Goal: Transaction & Acquisition: Purchase product/service

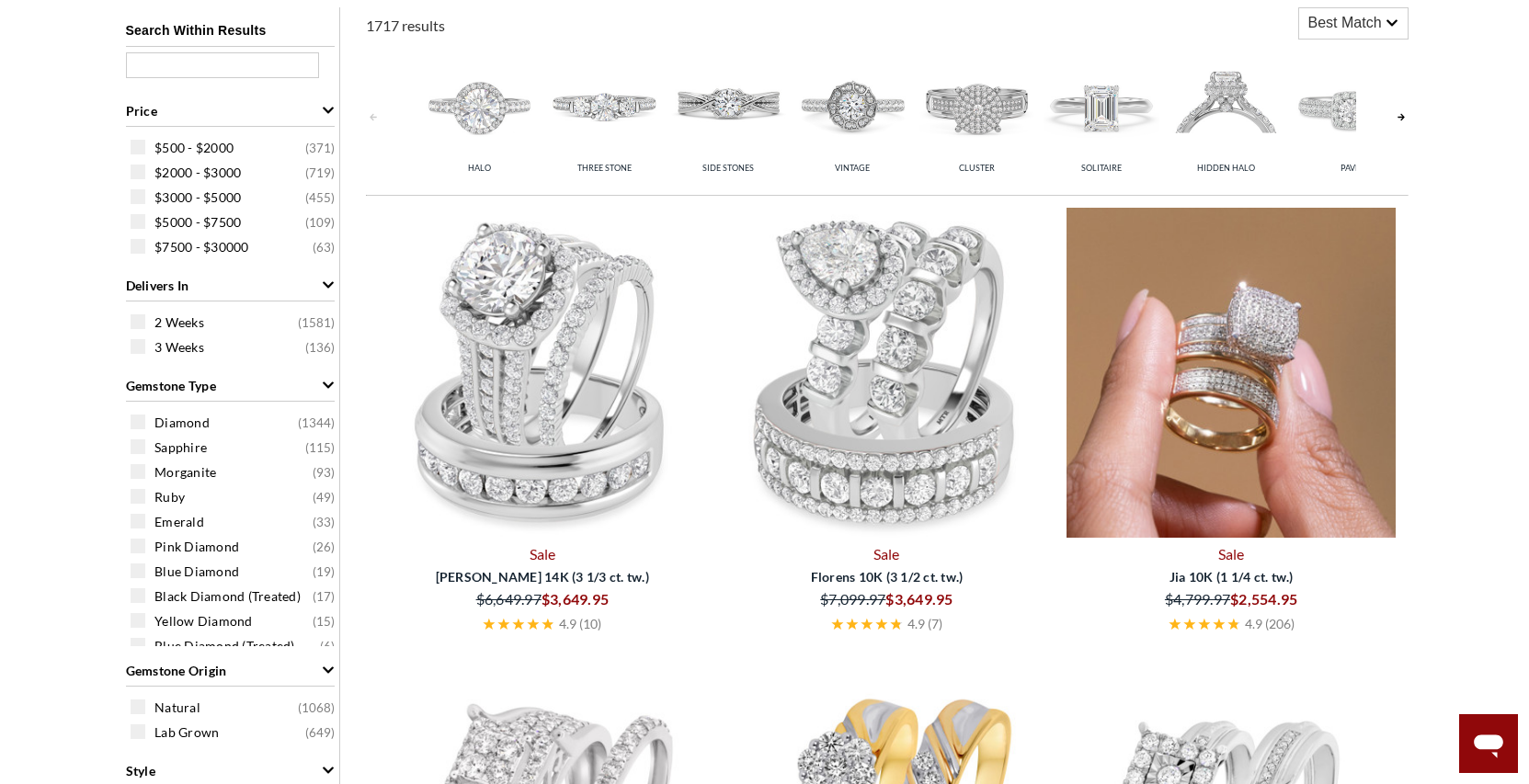
click at [1396, 24] on icon at bounding box center [1393, 23] width 13 height 13
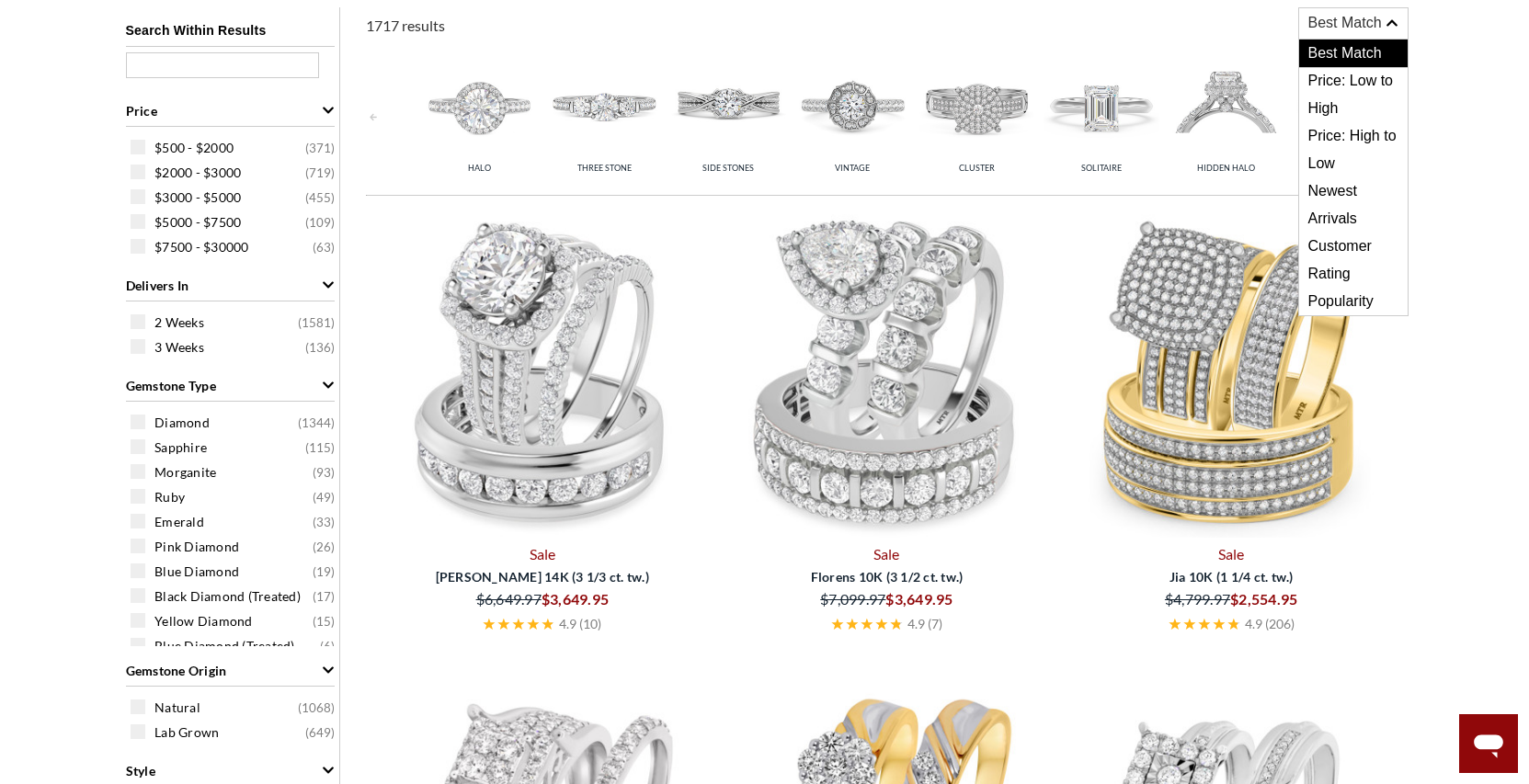
scroll to position [750, 0]
click at [1393, 77] on span "Price: Low to High" at bounding box center [1354, 94] width 108 height 55
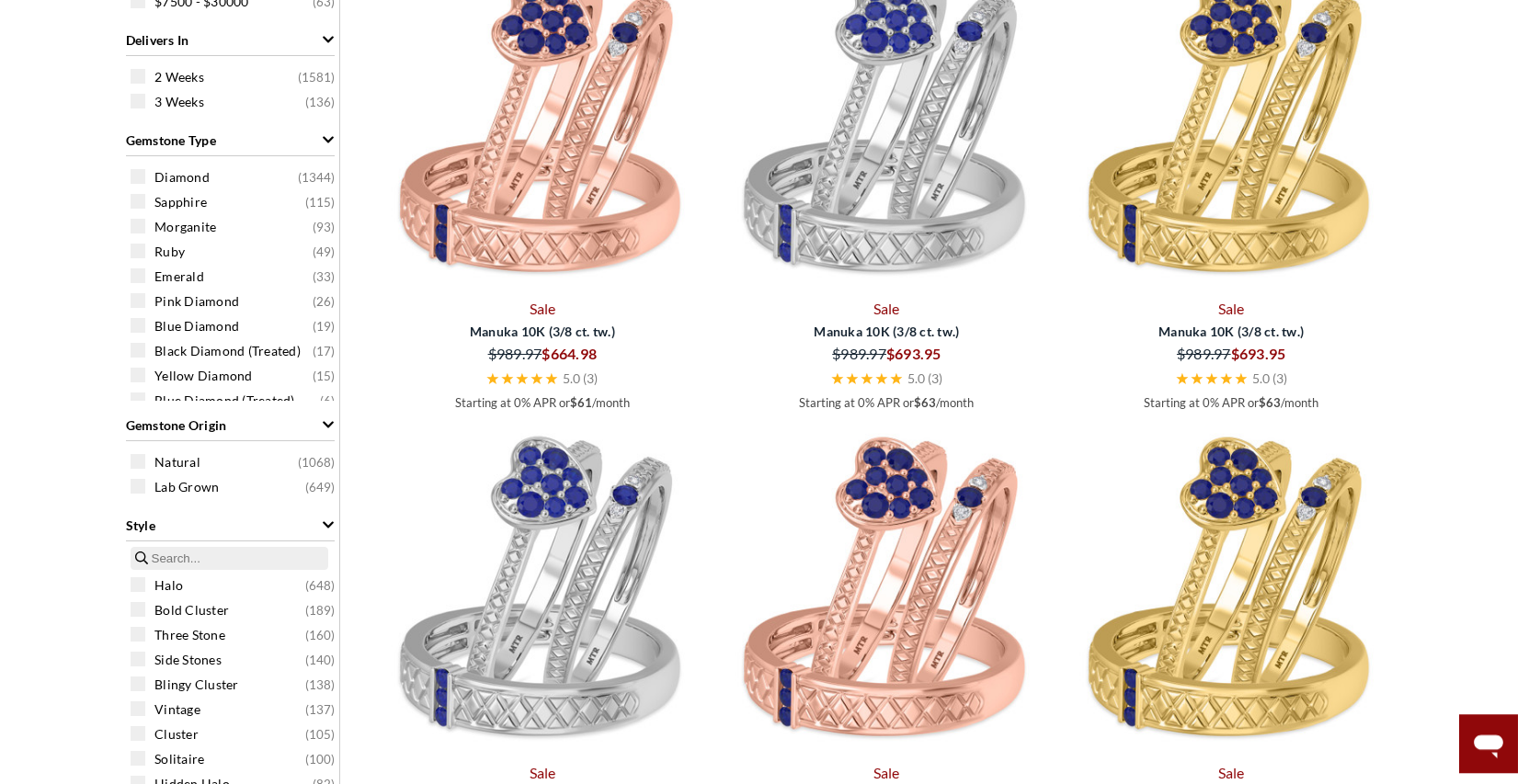
scroll to position [1126, 0]
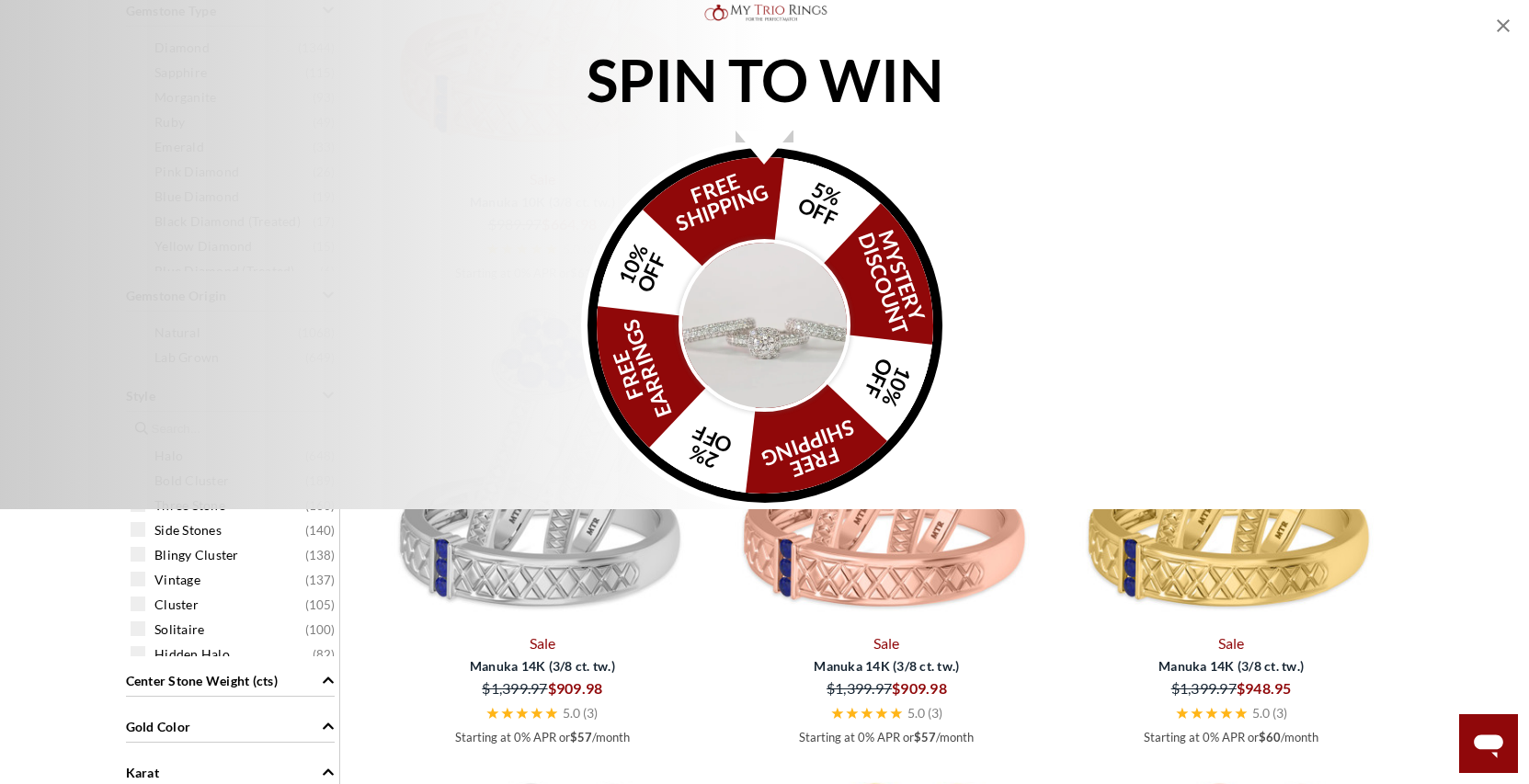
click at [773, 412] on img "Alia popup" at bounding box center [764, 325] width 173 height 173
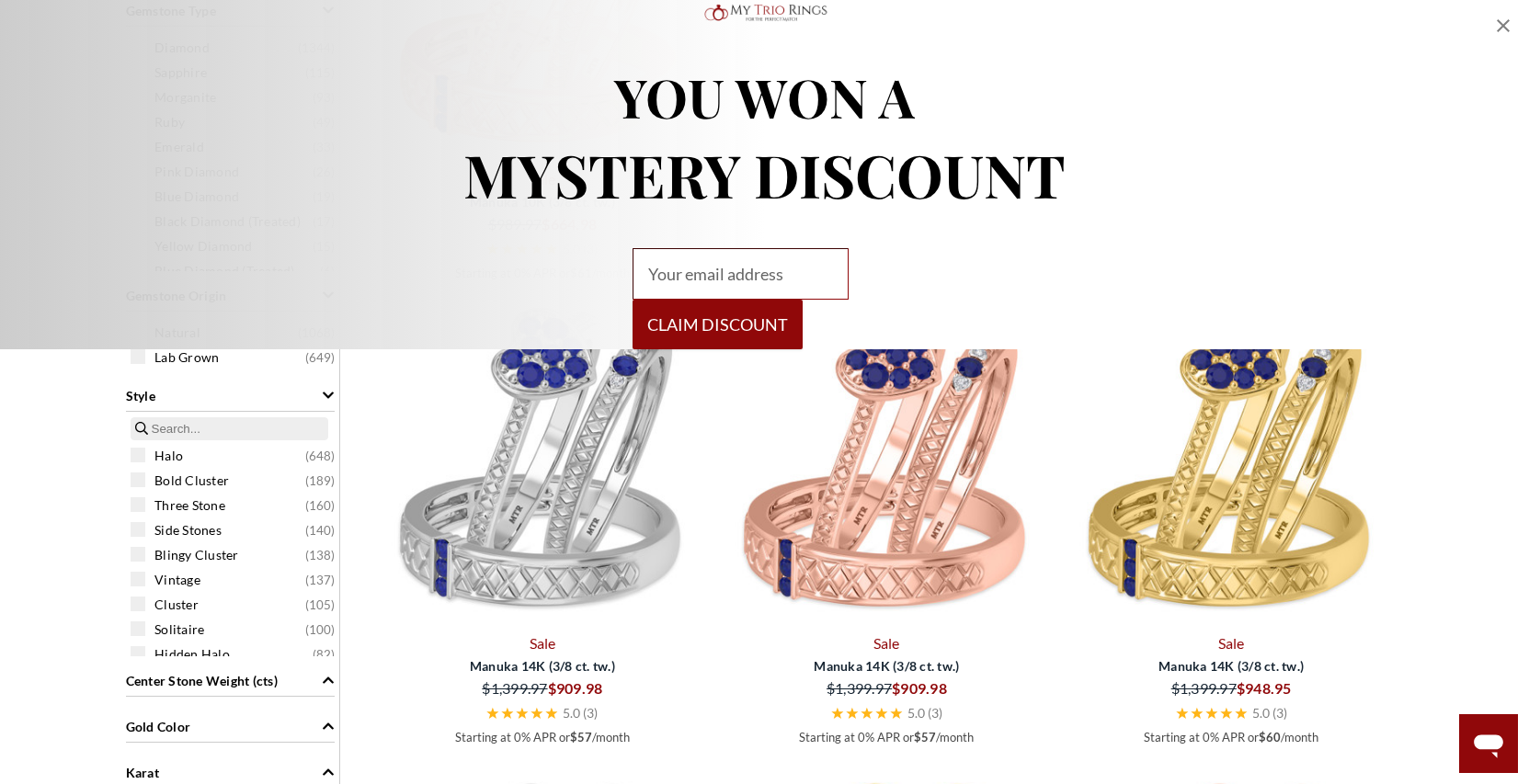
click at [777, 300] on input "Alia popup" at bounding box center [740, 273] width 216 height 51
type input "mthunt69@yahoo.com"
click at [781, 349] on button "Claim DISCOUNT" at bounding box center [718, 324] width 170 height 49
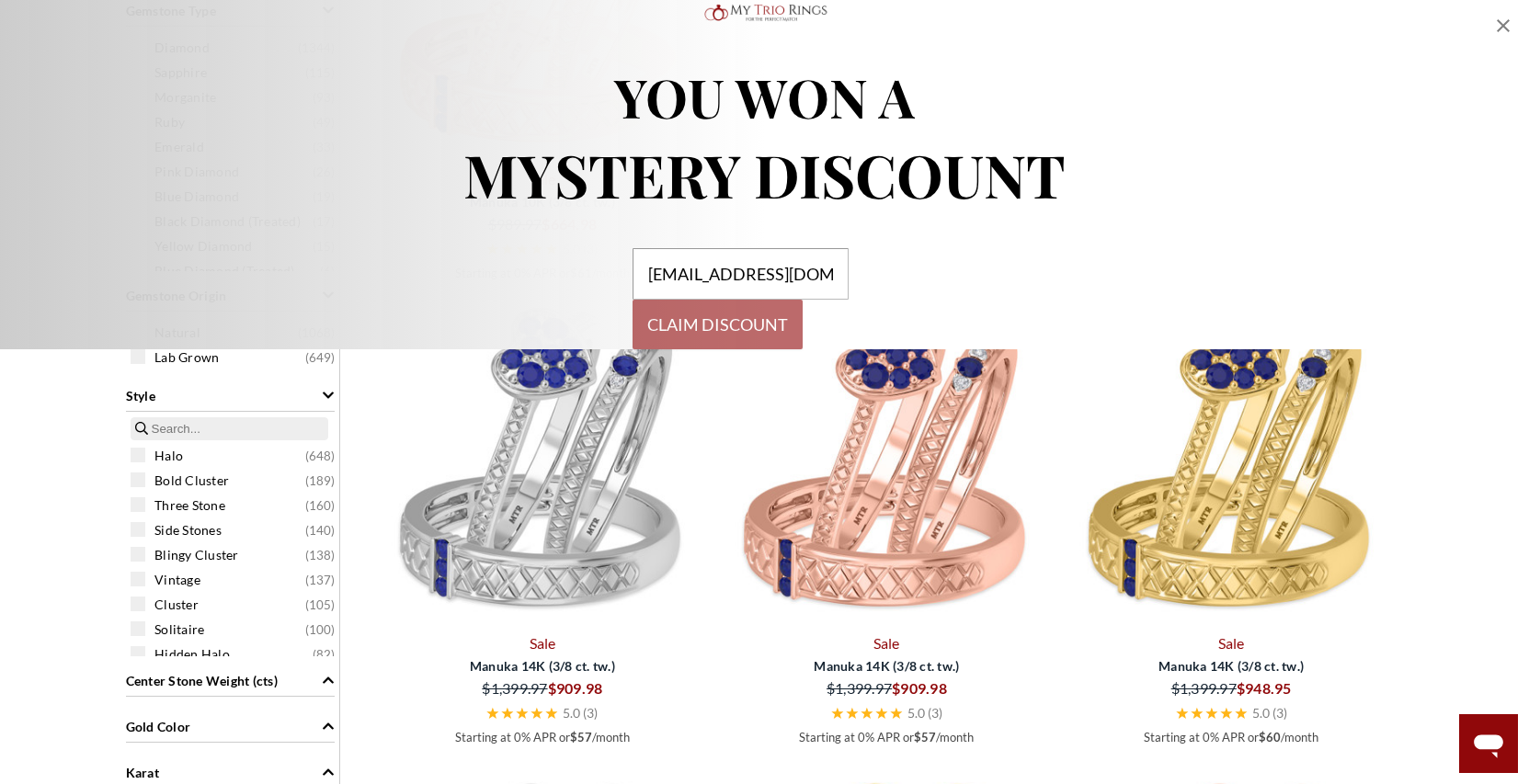
select select "US"
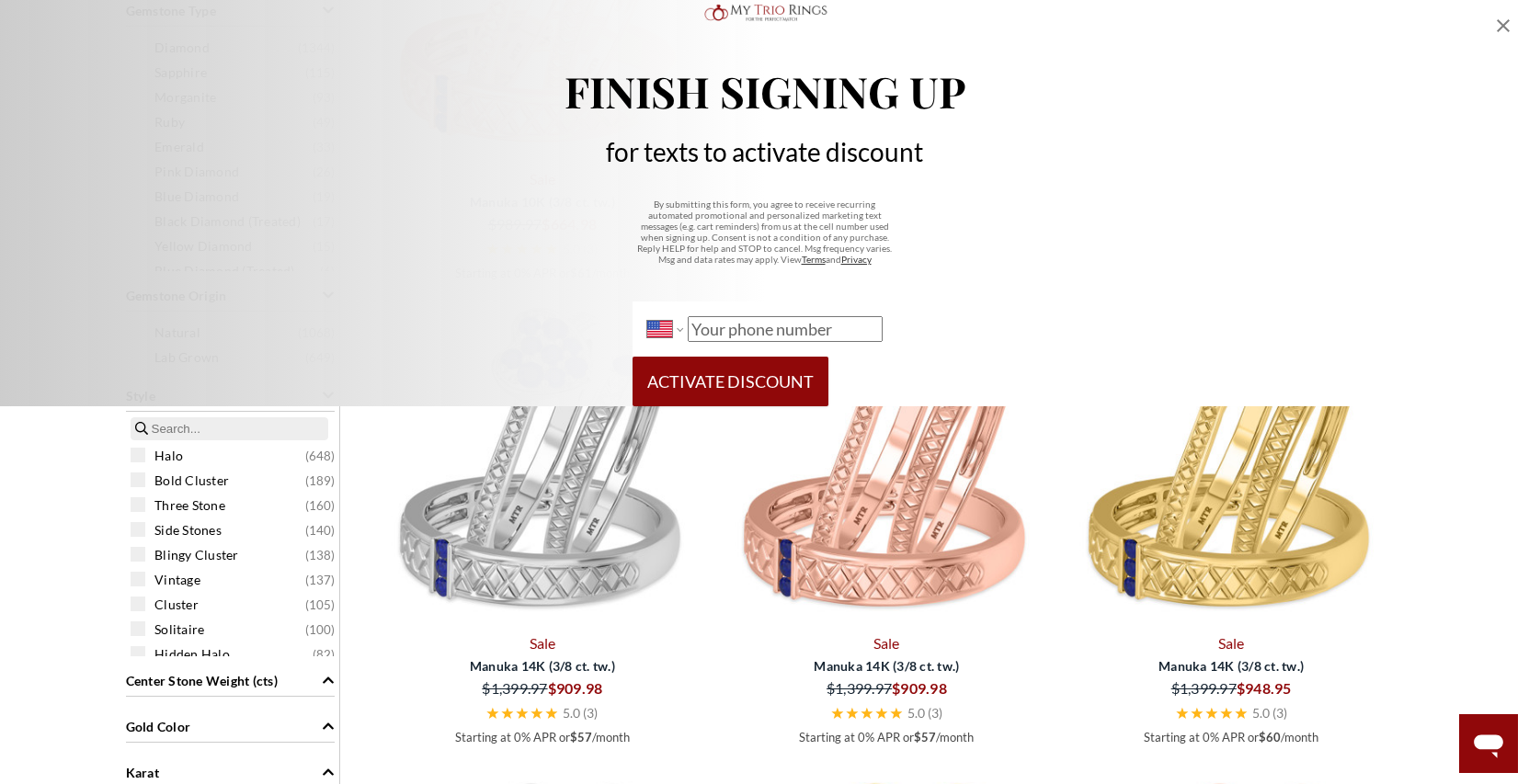
click at [800, 342] on input "International Afghanistan Åland Islands Albania Algeria American Samoa Andorra …" at bounding box center [785, 329] width 194 height 26
type input "(479) 285-4088"
click at [791, 406] on button "Activate Discount" at bounding box center [731, 381] width 196 height 49
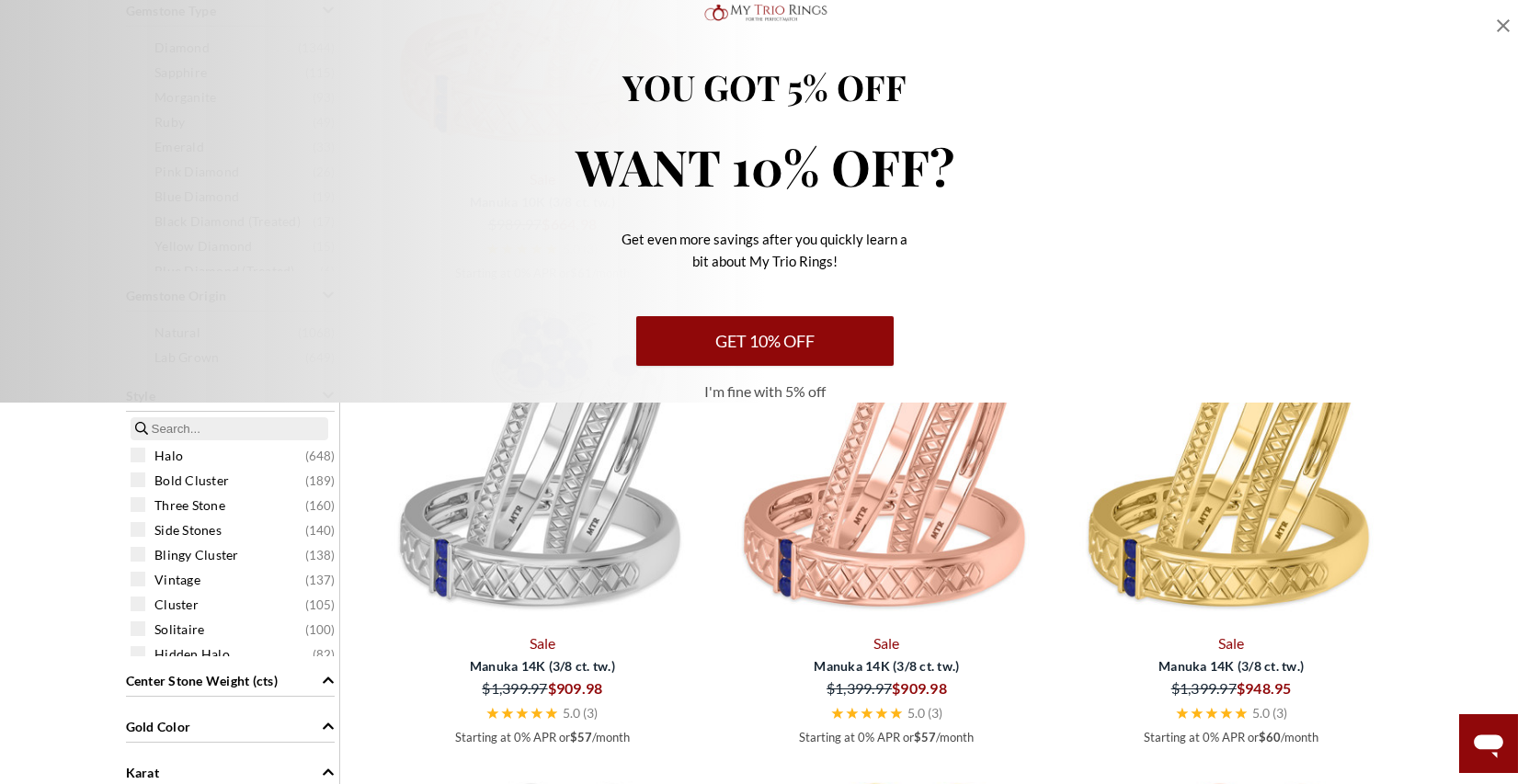
click at [811, 366] on button "Get 10% Off" at bounding box center [765, 341] width 258 height 49
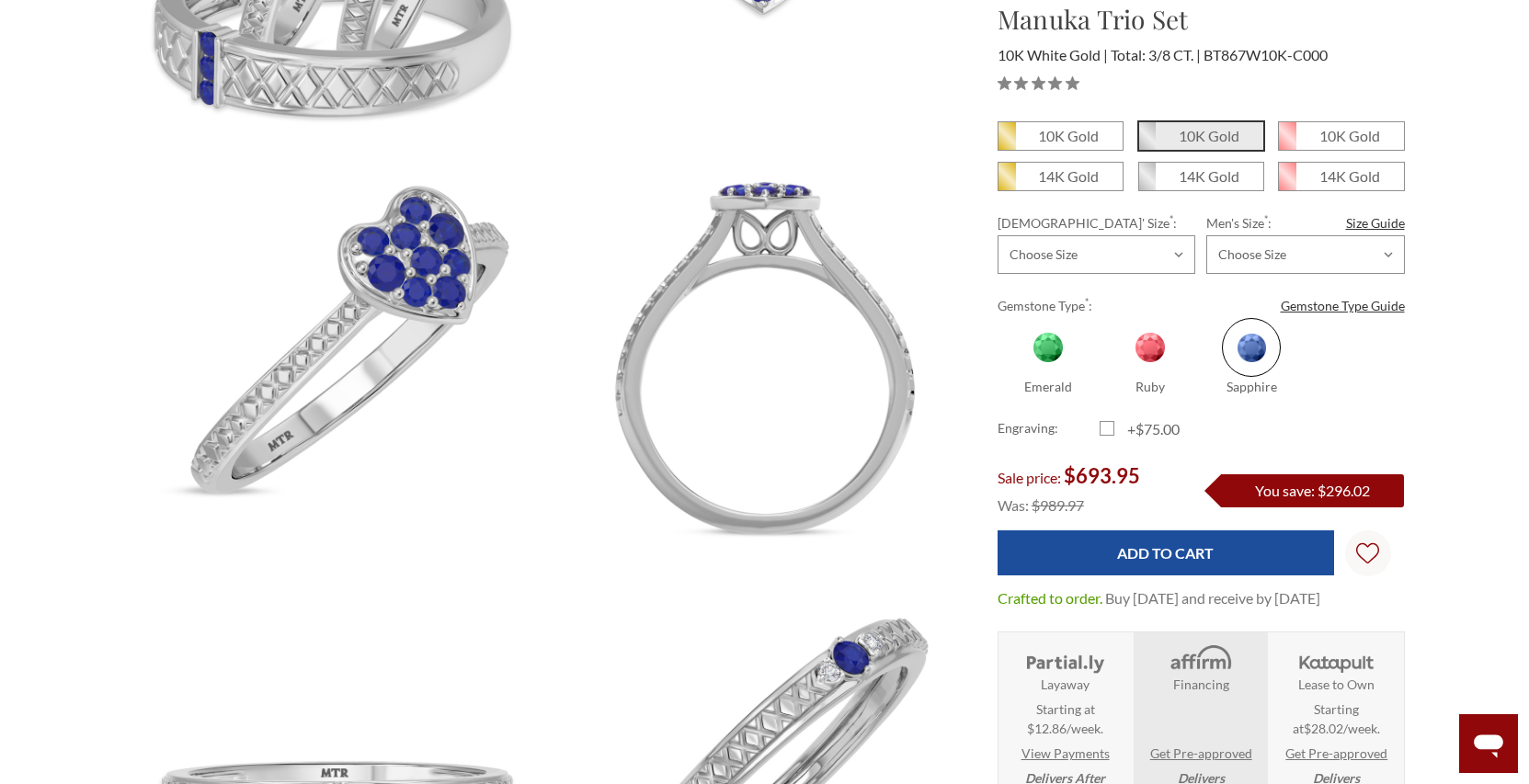
scroll to position [469, 0]
drag, startPoint x: 1232, startPoint y: 262, endPoint x: 1500, endPoint y: 307, distance: 271.8
click at [1156, 350] on span at bounding box center [1150, 347] width 59 height 59
click at [1108, 388] on input "Ruby" at bounding box center [1107, 388] width 1 height 1
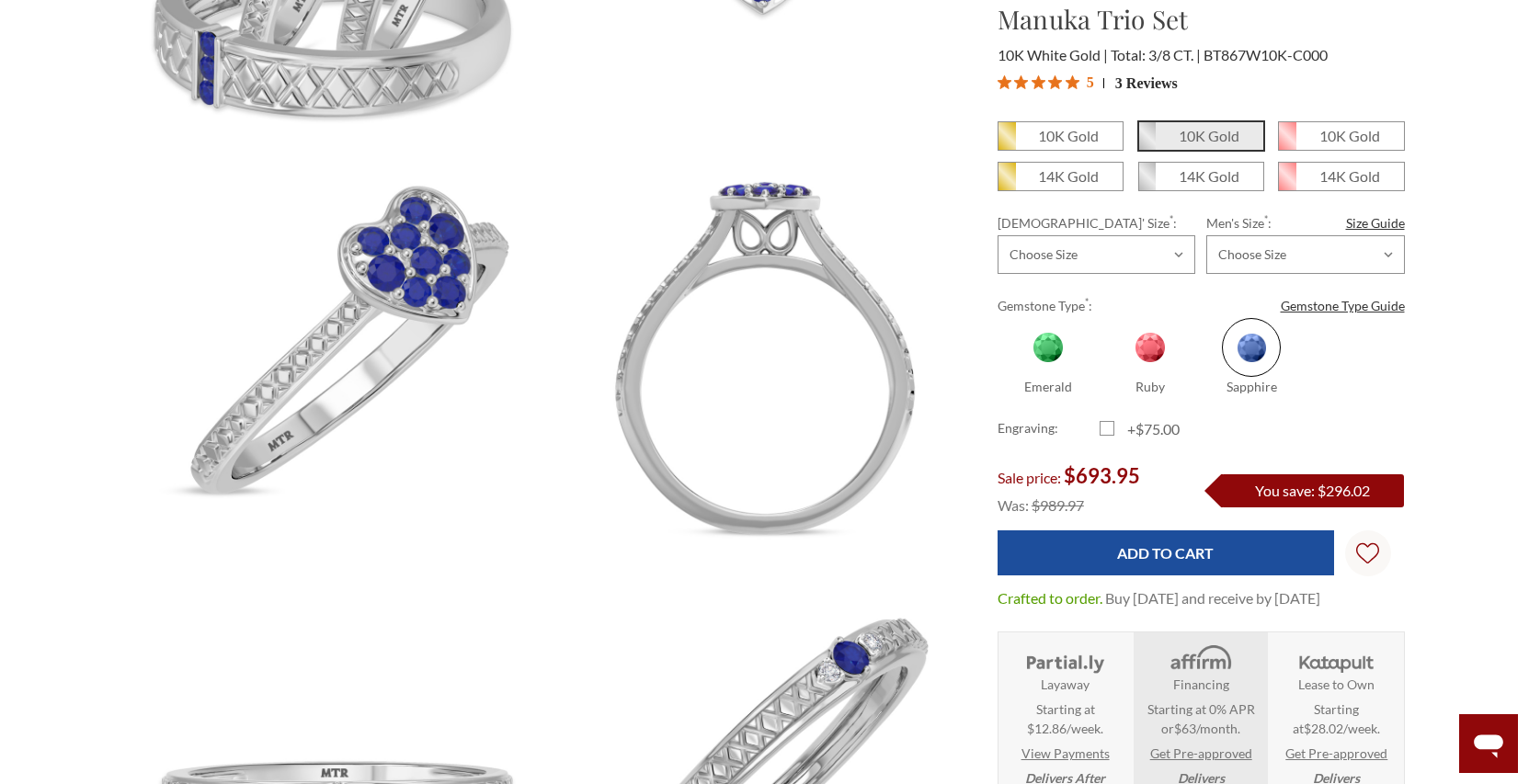
radio input "true"
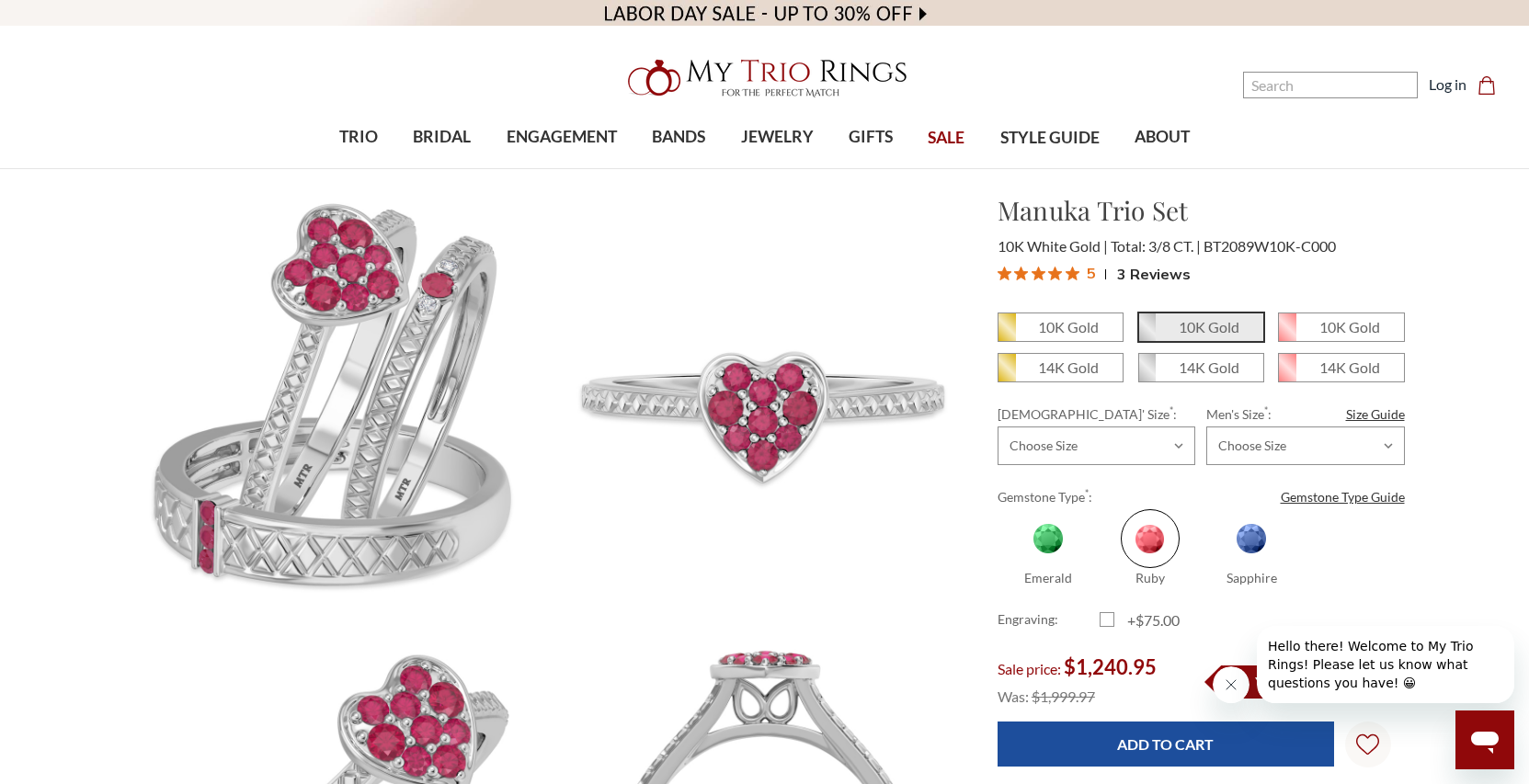
click at [1042, 541] on span at bounding box center [1047, 539] width 59 height 59
click at [1006, 580] on input "Emerald" at bounding box center [1005, 580] width 1 height 1
radio input "true"
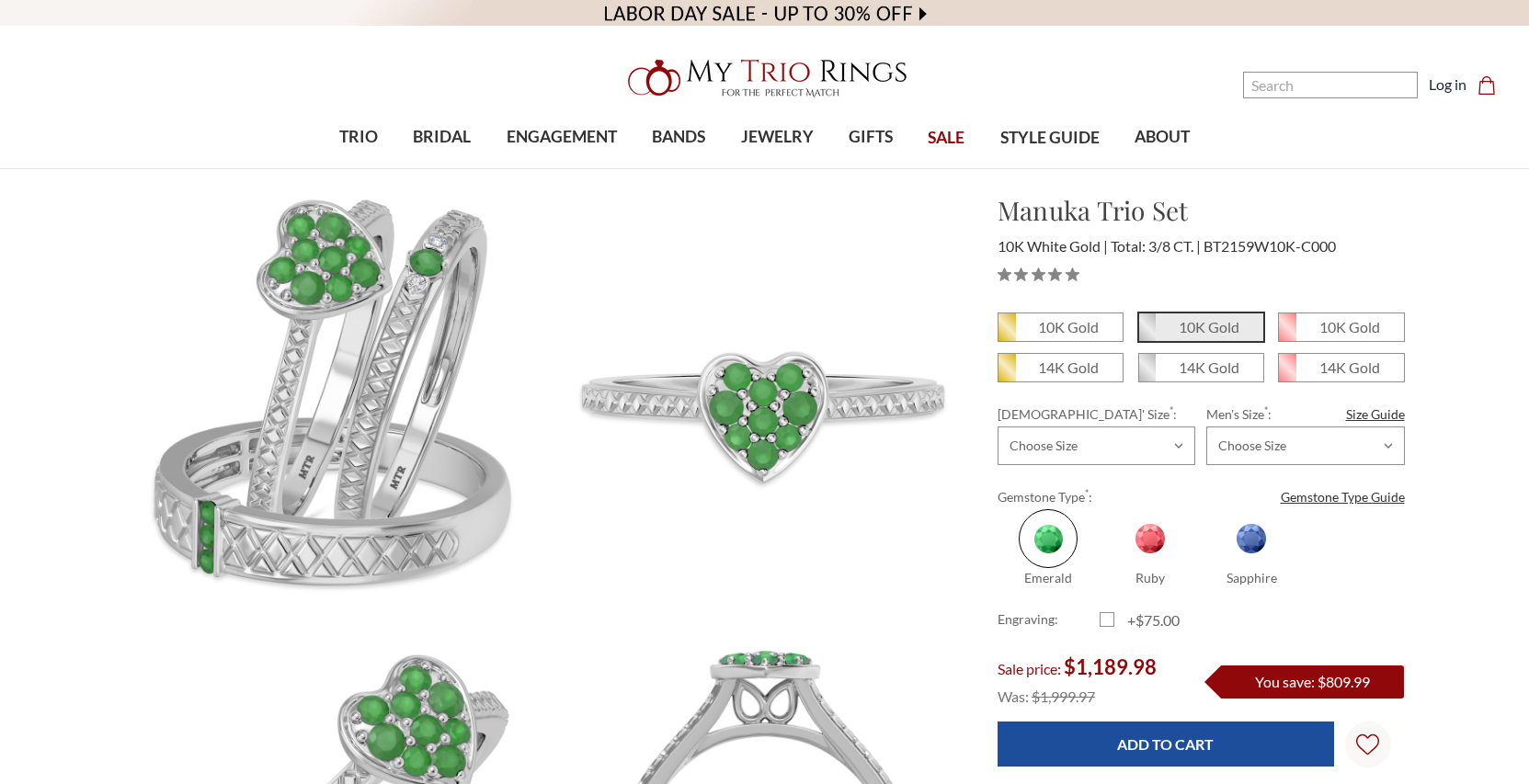
click at [1249, 536] on span at bounding box center [1251, 539] width 59 height 59
click at [1209, 580] on input "Sapphire" at bounding box center [1208, 580] width 1 height 1
radio input "true"
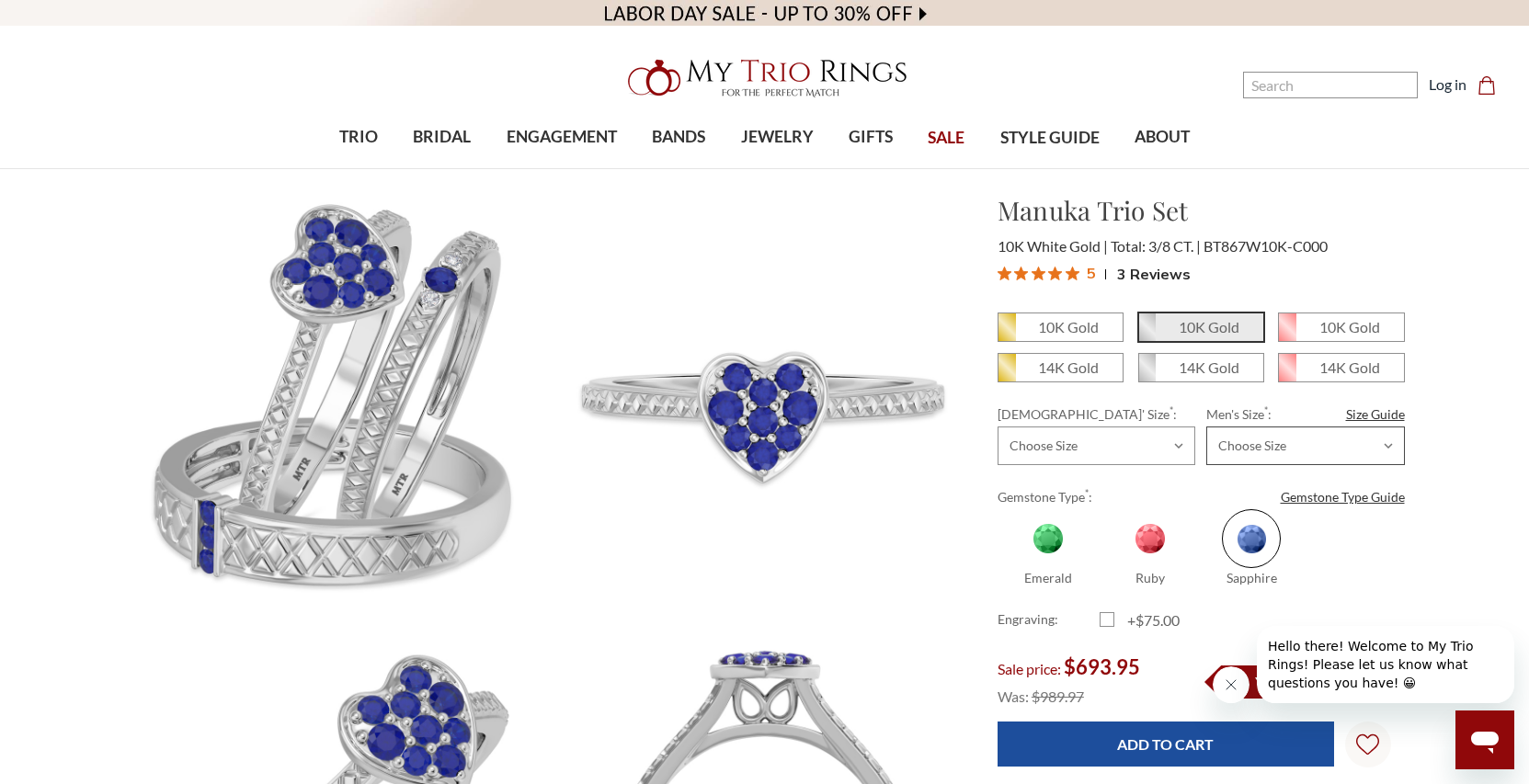
click at [1206, 427] on select "Choose Size 6.00 6.25 6.50 6.75 7.00 7.25 7.50 7.75 8.00 8.25 8.50 8.75 9.00 9.…" at bounding box center [1305, 445] width 198 height 38
select select "18362139"
click option "9.50" at bounding box center [0, 0] width 0 height 0
click at [998, 427] on select "Choose Size 3.00 3.25 3.50 3.75 4.00 4.25 4.50 4.75 5.00 5.25 5.50 5.75 6.00 6.…" at bounding box center [1097, 445] width 198 height 38
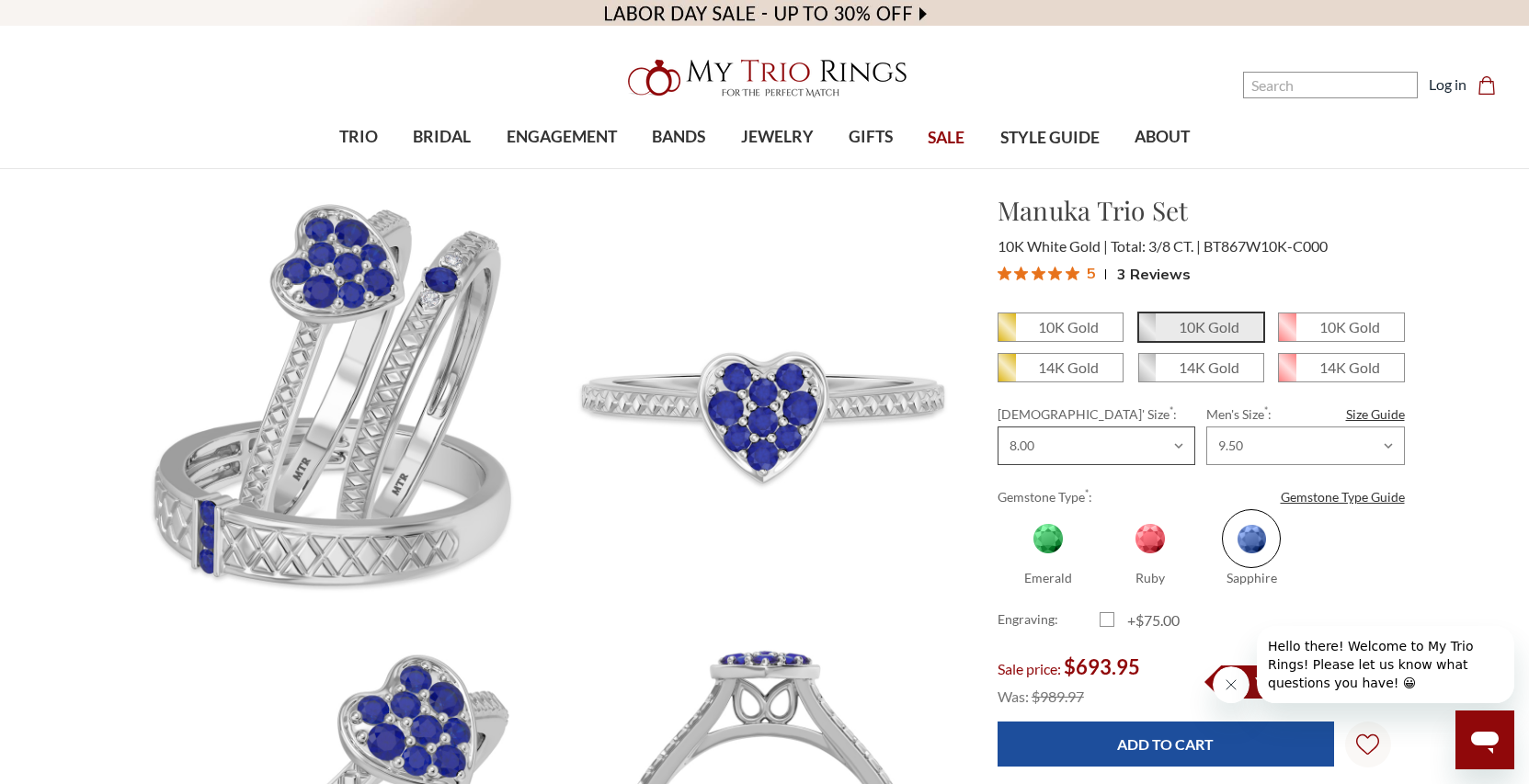
click option "8.00" at bounding box center [0, 0] width 0 height 0
click at [998, 427] on select "Choose Size 3.00 3.25 3.50 3.75 4.00 4.25 4.50 4.75 5.00 5.25 5.50 5.75 6.00 6.…" at bounding box center [1097, 445] width 198 height 38
select select "18362068"
click option "8.50" at bounding box center [0, 0] width 0 height 0
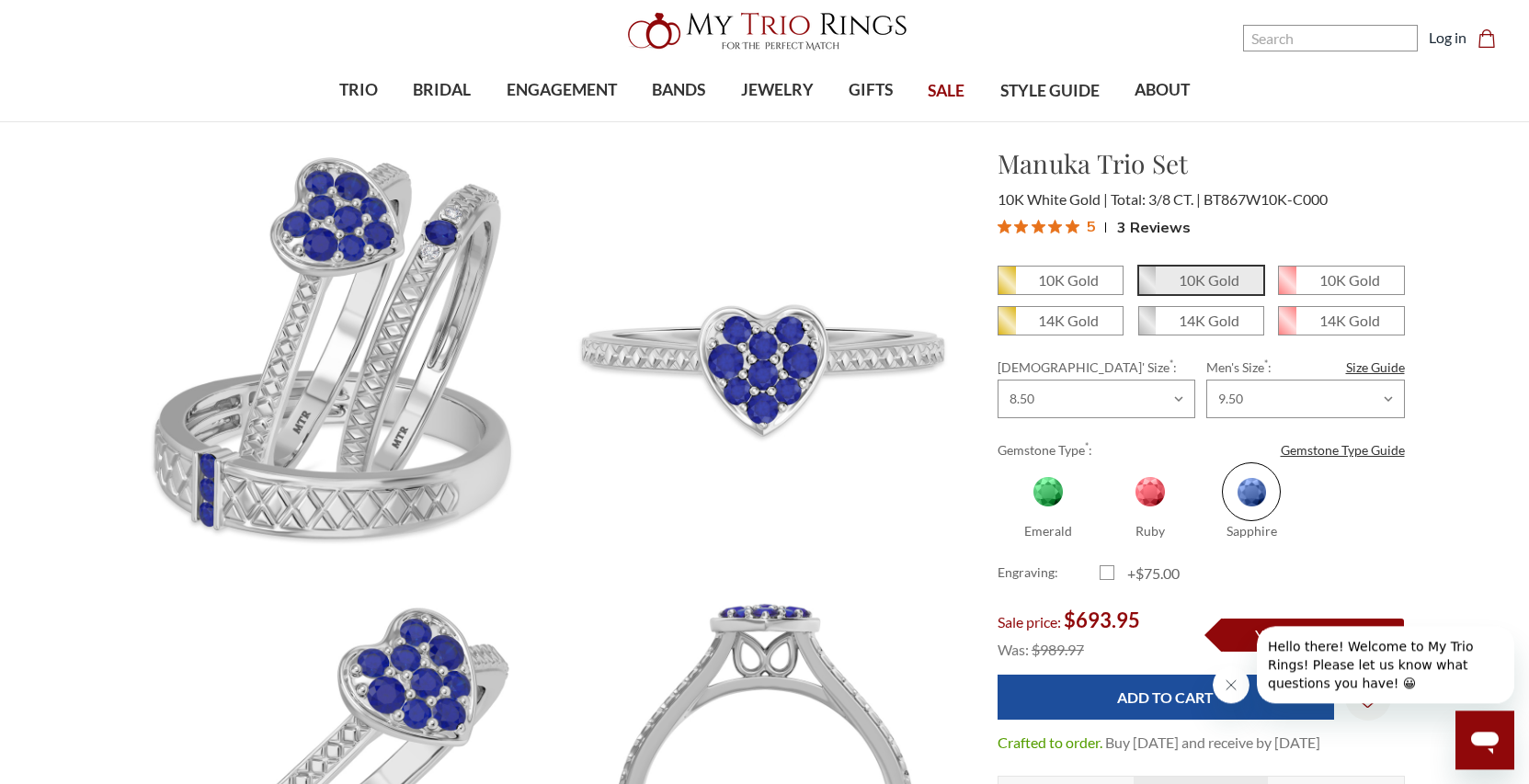
scroll to position [93, 0]
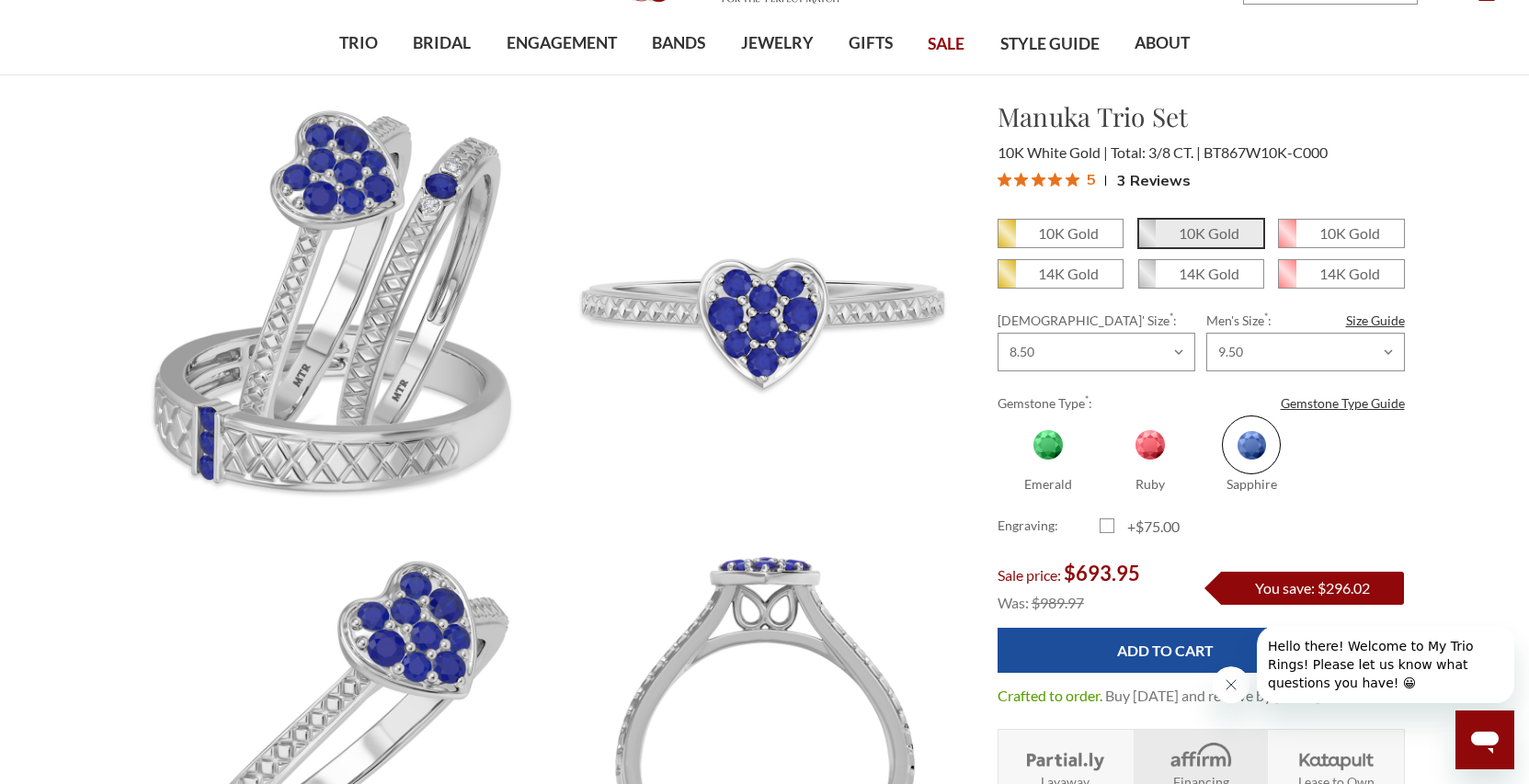
click at [1113, 524] on label "+$75.00" at bounding box center [1150, 527] width 102 height 22
click at [1108, 529] on input "+$75.00" at bounding box center [1107, 529] width 1 height 1
checkbox input "true"
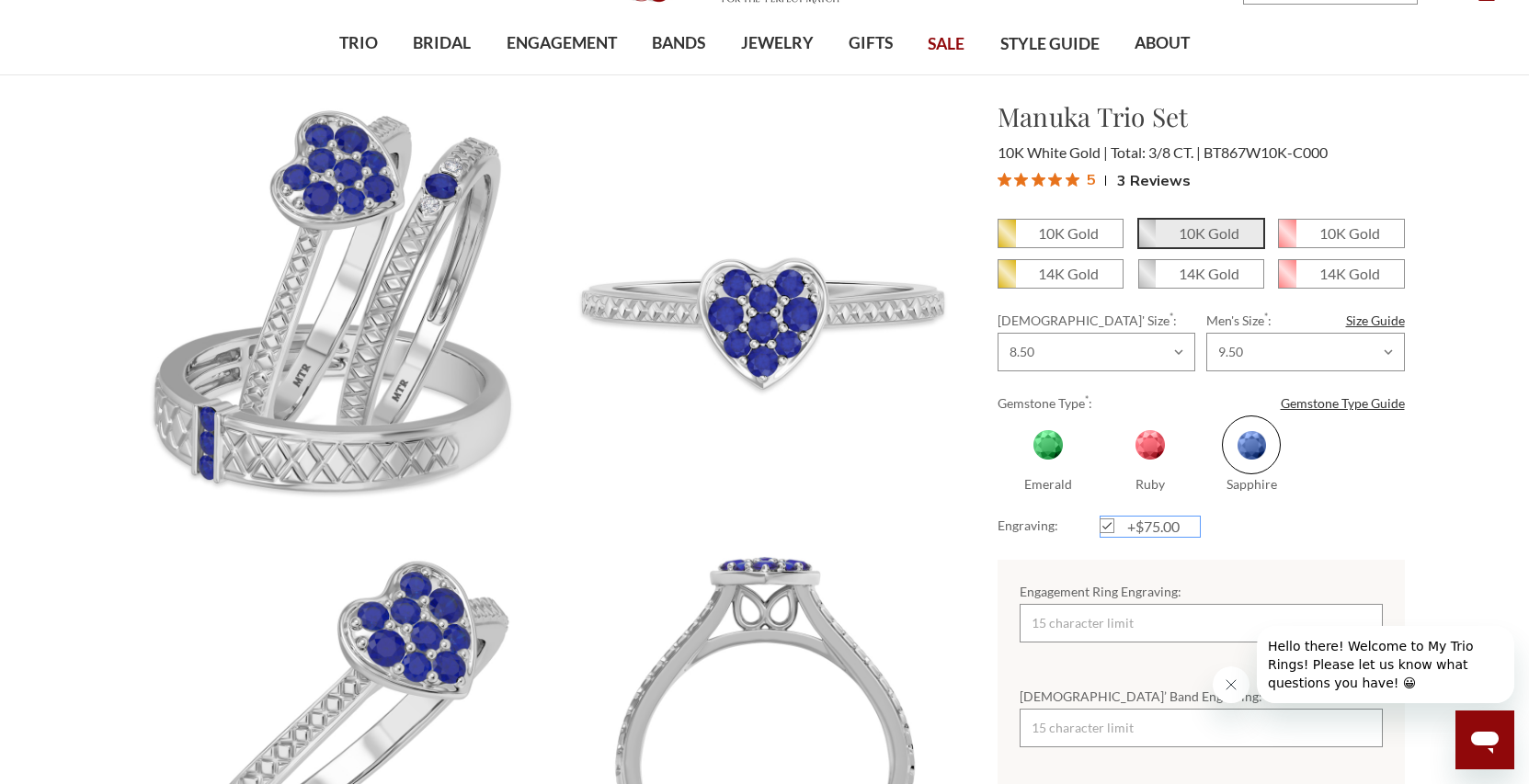
scroll to position [188, 0]
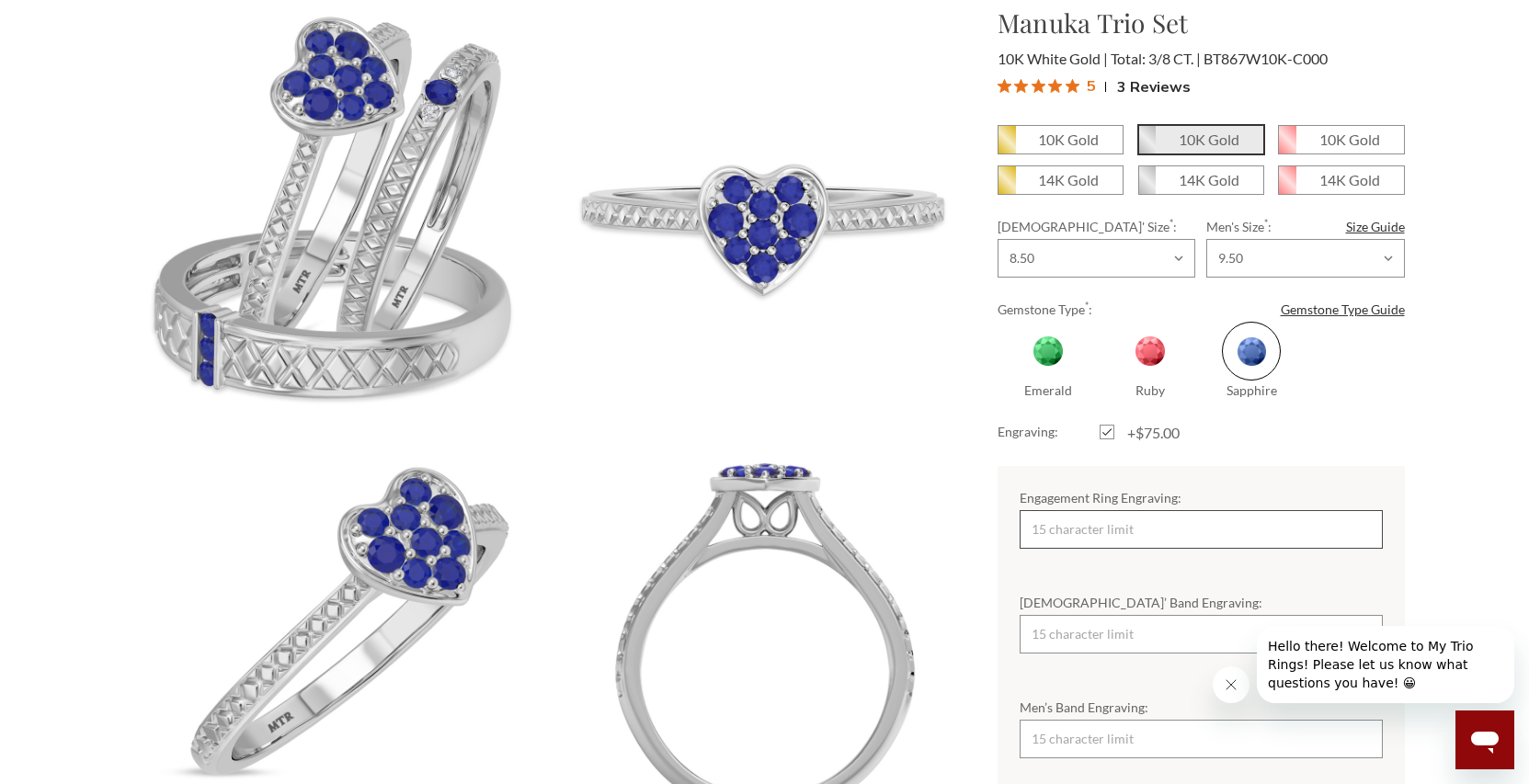
click at [1264, 540] on input "Engagement Ring Engraving:" at bounding box center [1200, 529] width 363 height 38
type input "T"
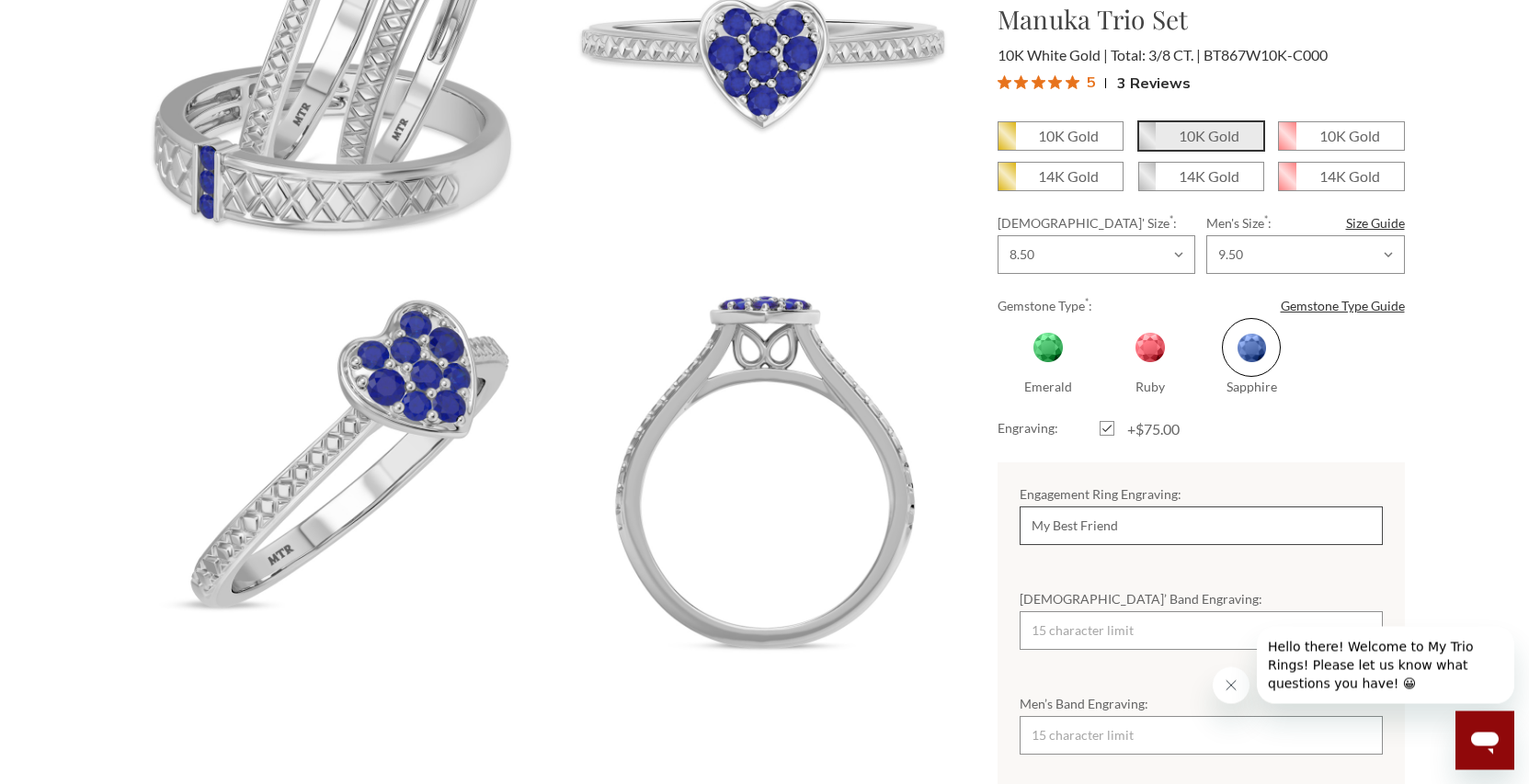
scroll to position [375, 0]
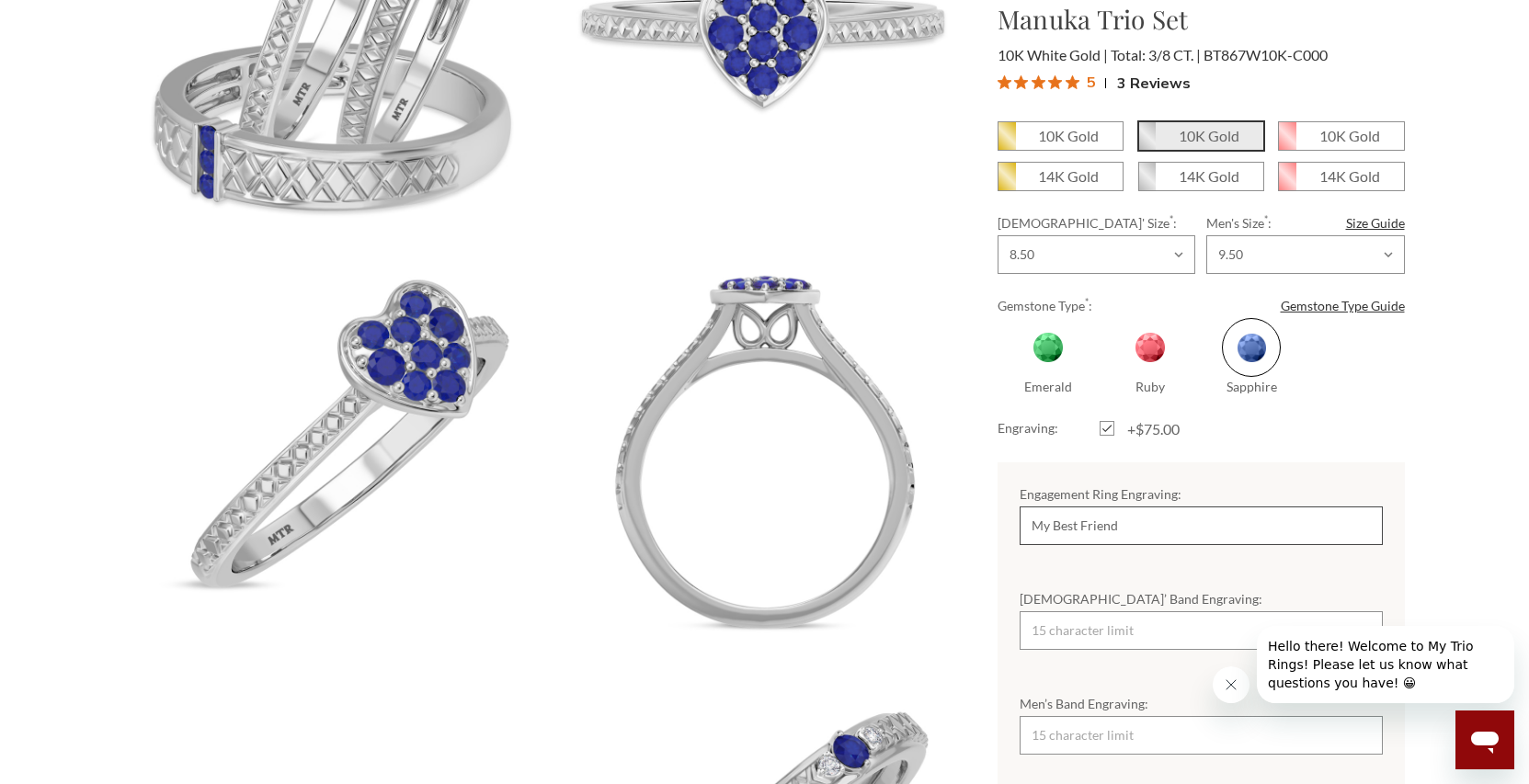
type input "My Best Friend"
click at [1144, 628] on input "[DEMOGRAPHIC_DATA]’ Band Engraving:" at bounding box center [1200, 630] width 363 height 38
type input "[PERSON_NAME]"
click at [1155, 749] on input "Men’s Band Engraving:" at bounding box center [1200, 735] width 363 height 38
type input "[PERSON_NAME]"
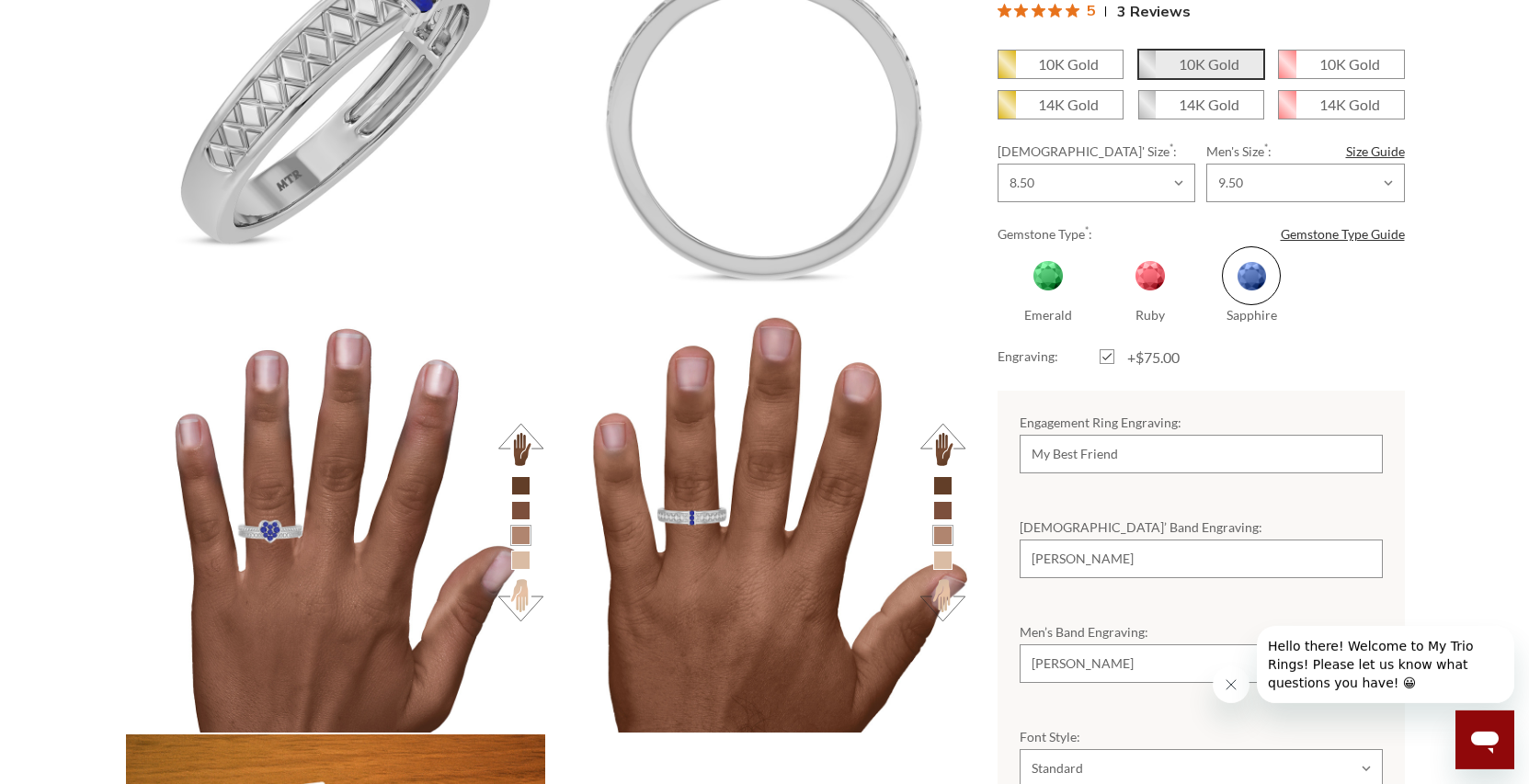
scroll to position [2064, 0]
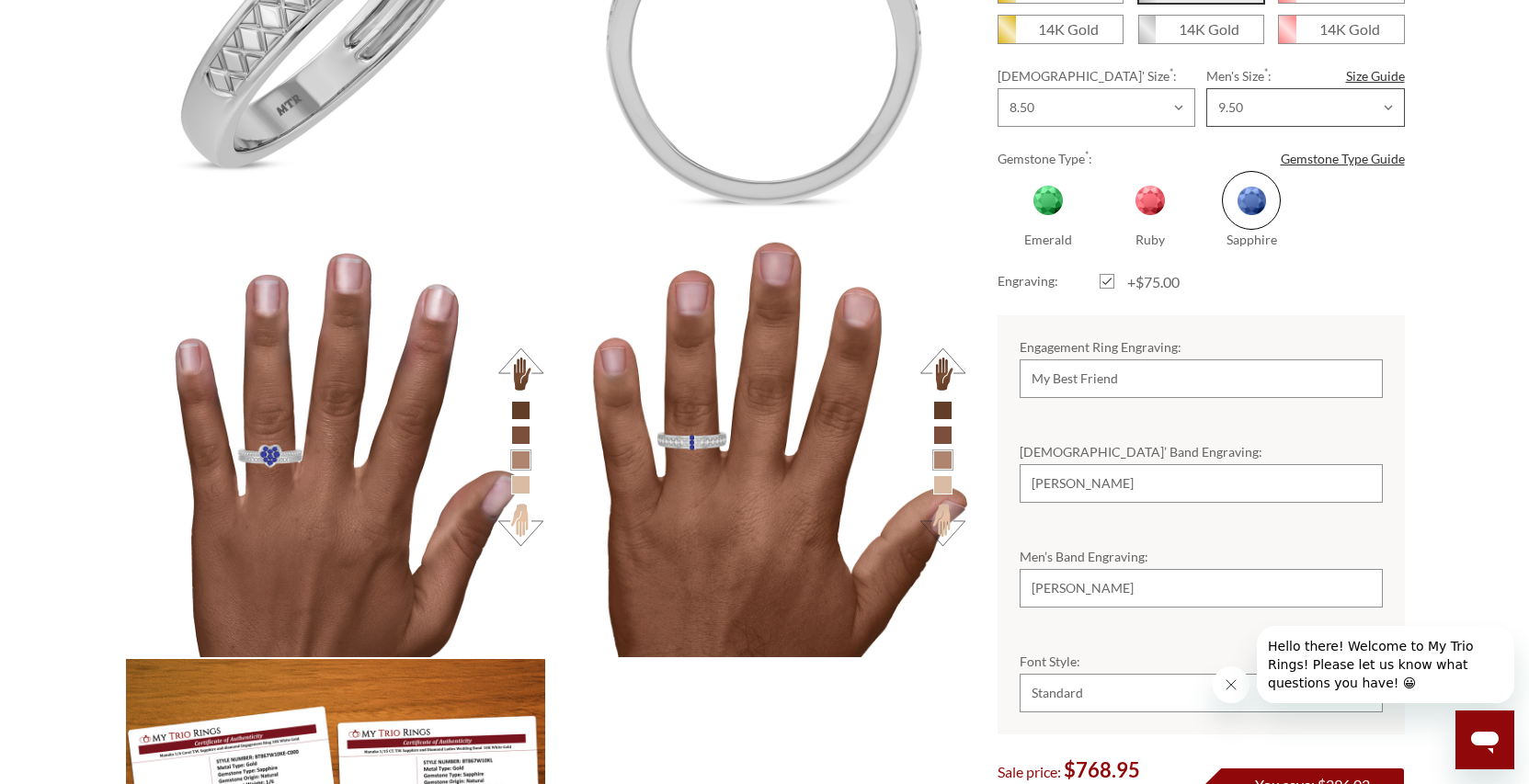
click at [1206, 89] on select "Choose Size 6.00 6.25 6.50 6.75 7.00 7.25 7.50 7.75 8.00 8.25 8.50 8.75 9.00 9.…" at bounding box center [1305, 107] width 198 height 38
select select "18362148"
click option "11.25" at bounding box center [0, 0] width 0 height 0
click at [1352, 276] on div "10K Gold 10K Gold" at bounding box center [1201, 354] width 407 height 761
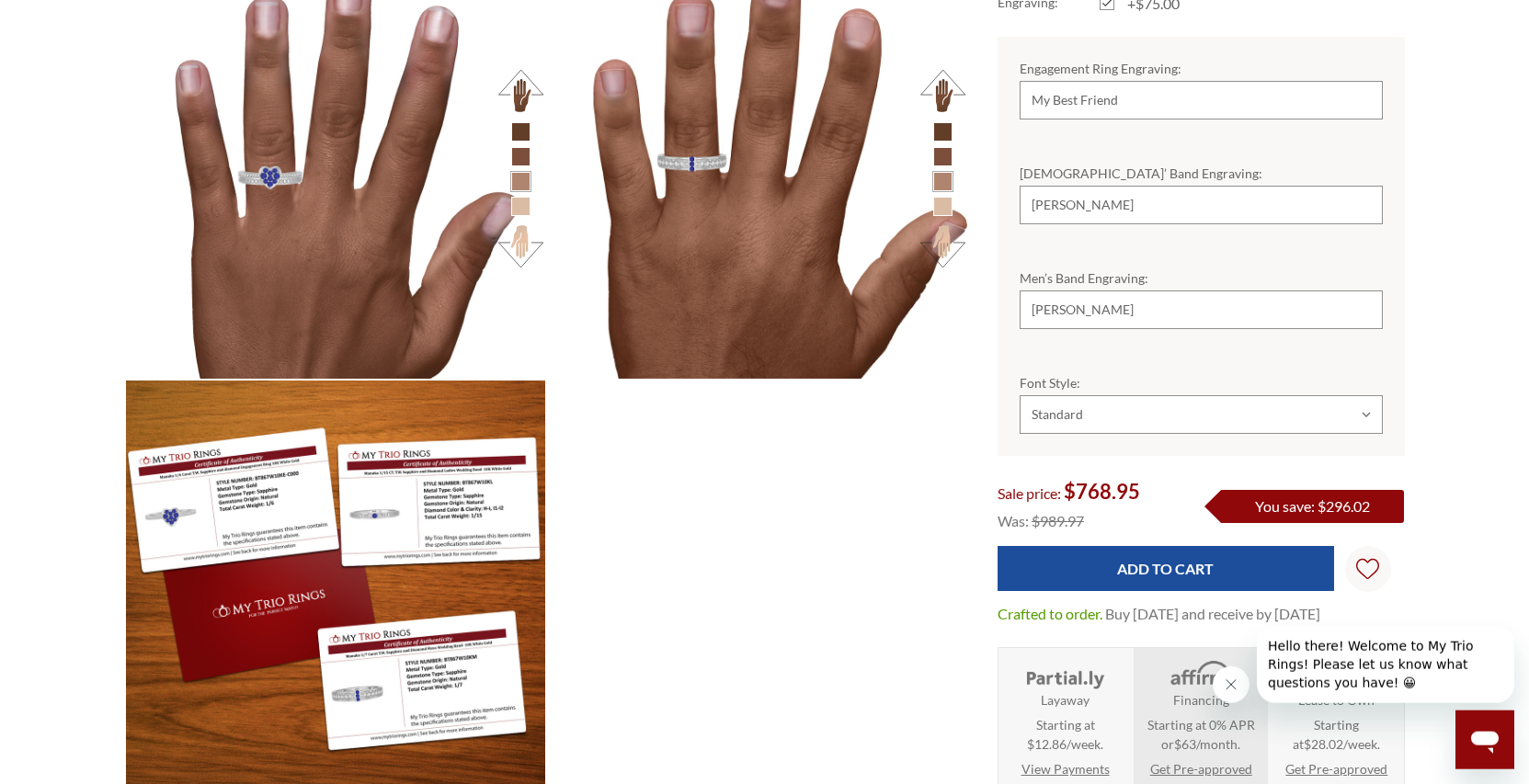
scroll to position [2345, 0]
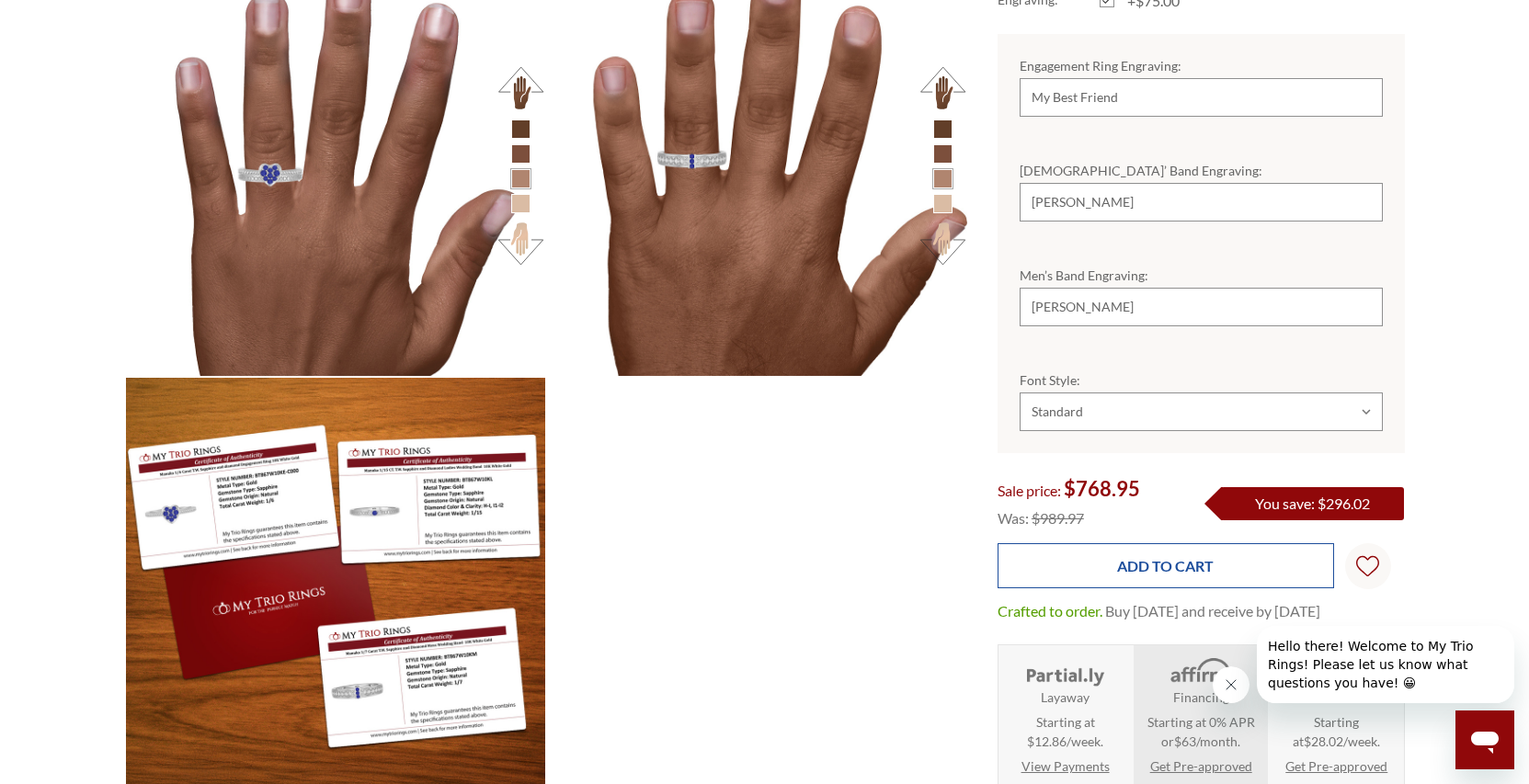
click at [1187, 549] on input "Add to Cart" at bounding box center [1166, 566] width 337 height 45
type input "Add to Cart"
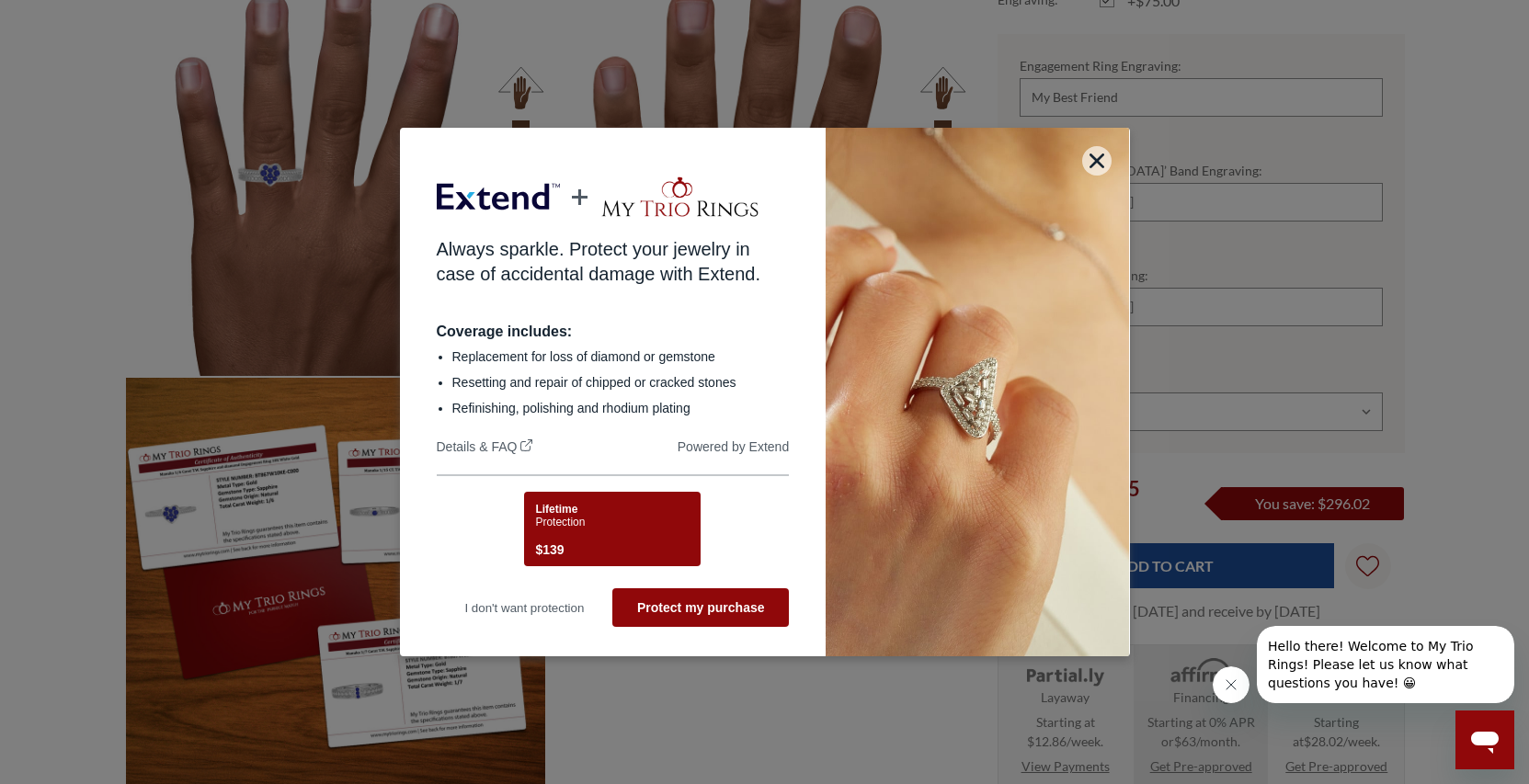
scroll to position [0, 0]
click at [506, 523] on div "Lifetime Protection $139" at bounding box center [613, 525] width 353 height 84
click at [471, 543] on div "Lifetime Protection $139" at bounding box center [613, 525] width 353 height 84
click at [456, 523] on div "Lifetime Protection $139" at bounding box center [613, 525] width 353 height 84
click at [611, 524] on div "Lifetime Protection $139" at bounding box center [610, 532] width 149 height 58
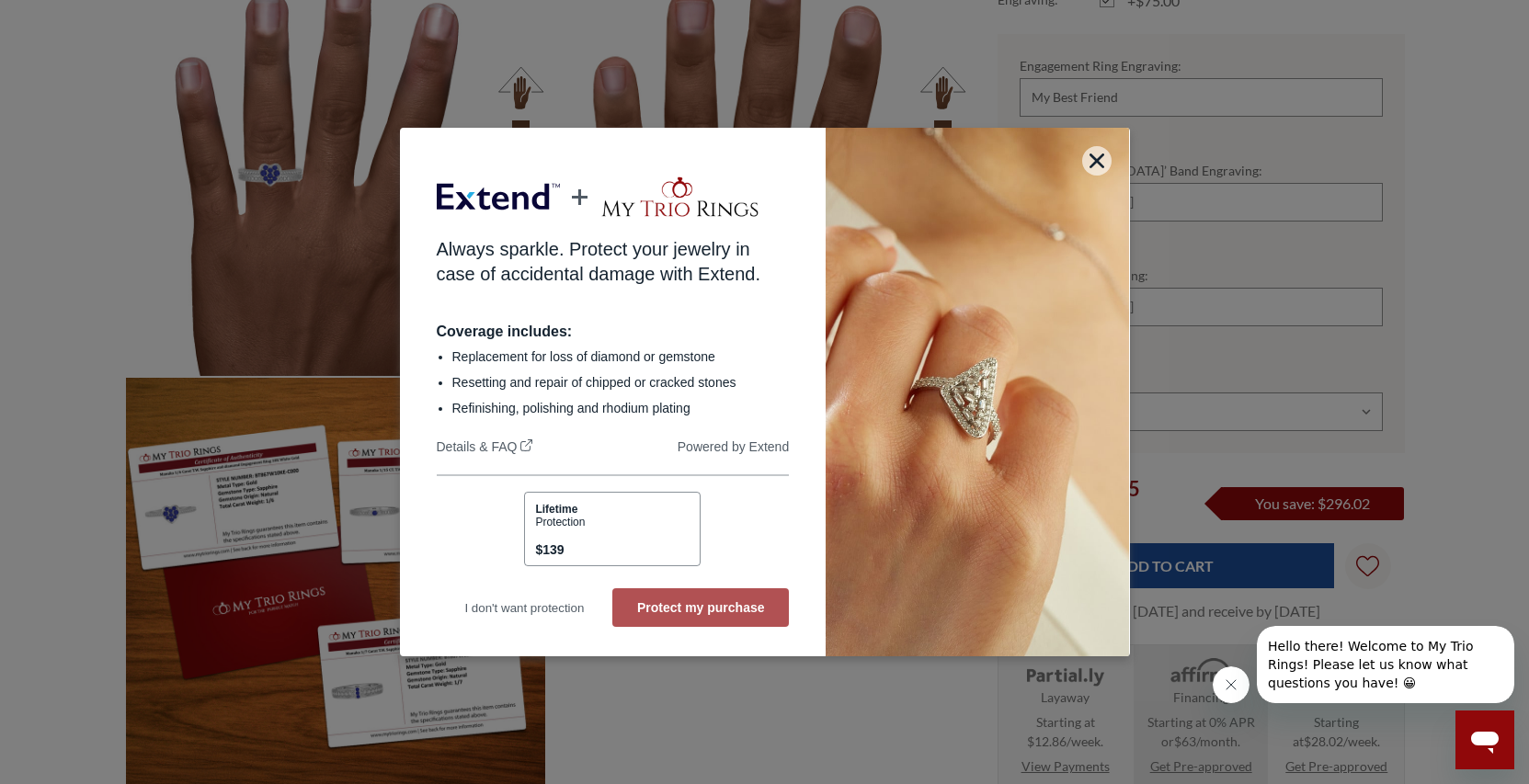
click at [705, 614] on button "Protect my purchase" at bounding box center [700, 607] width 176 height 38
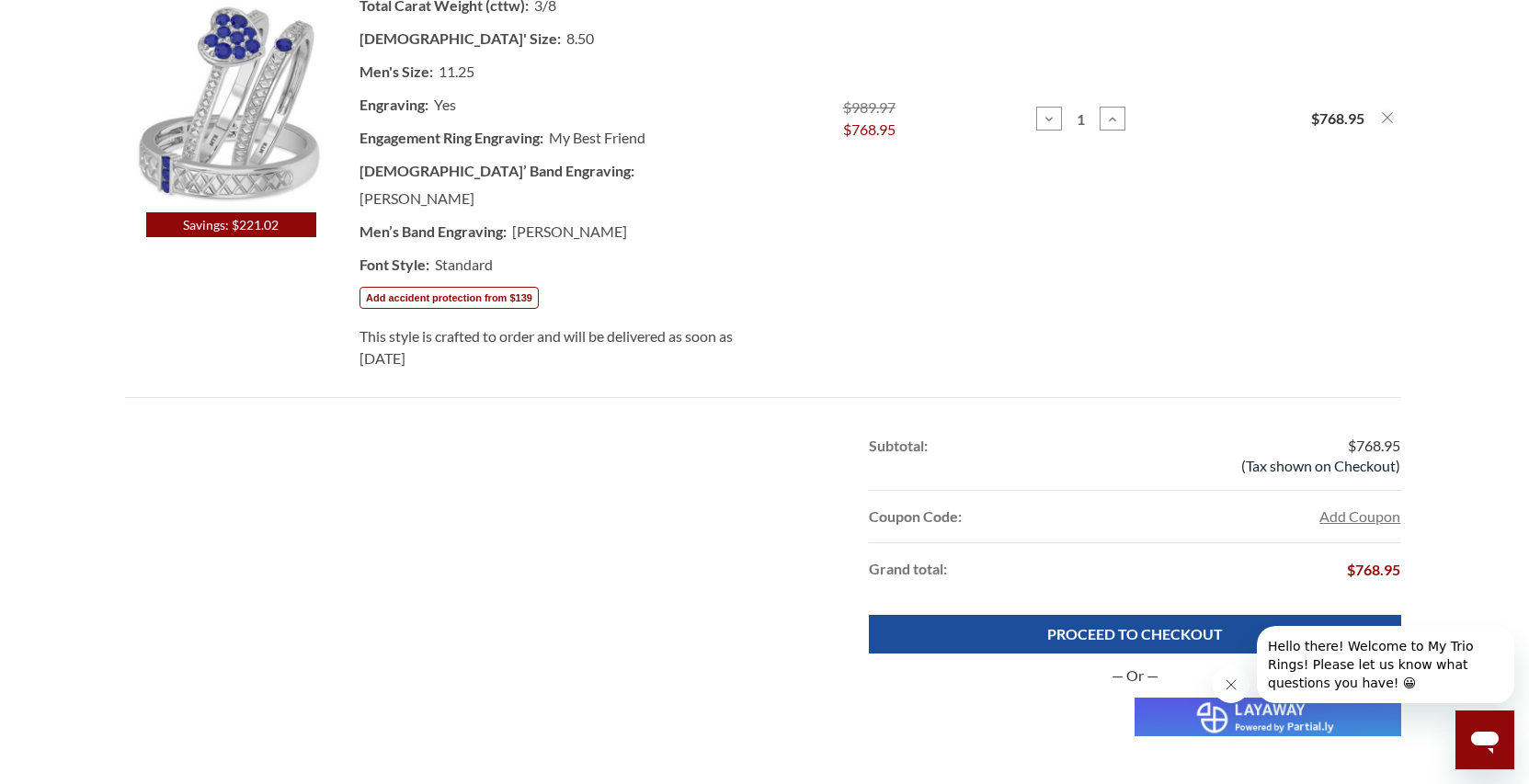
scroll to position [750, 0]
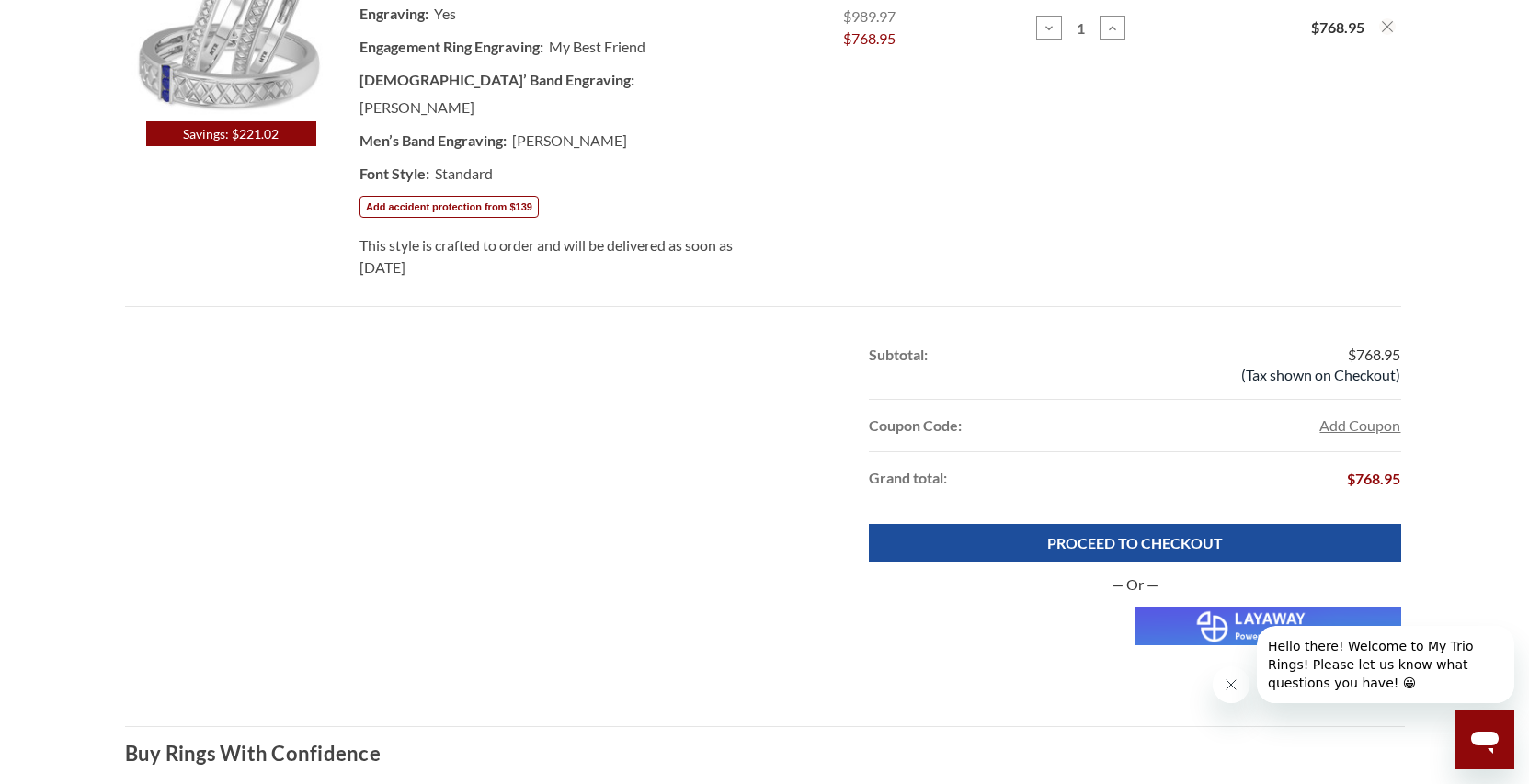
click at [510, 205] on button "Add accident protection from $139" at bounding box center [448, 207] width 179 height 22
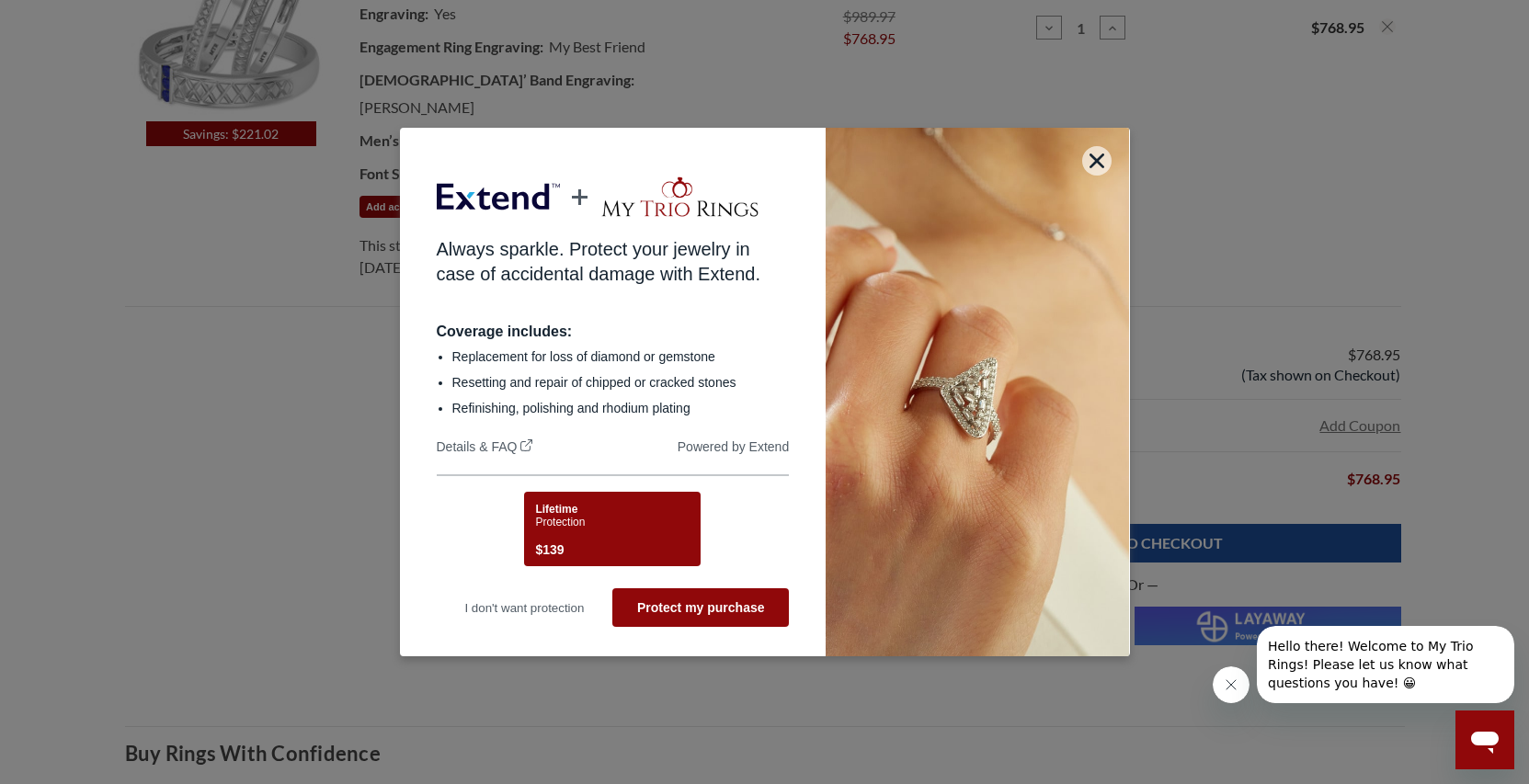
scroll to position [0, 0]
click at [661, 534] on div "Lifetime Protection $139" at bounding box center [610, 532] width 149 height 58
click at [598, 519] on div "Lifetime Protection $139" at bounding box center [610, 532] width 149 height 58
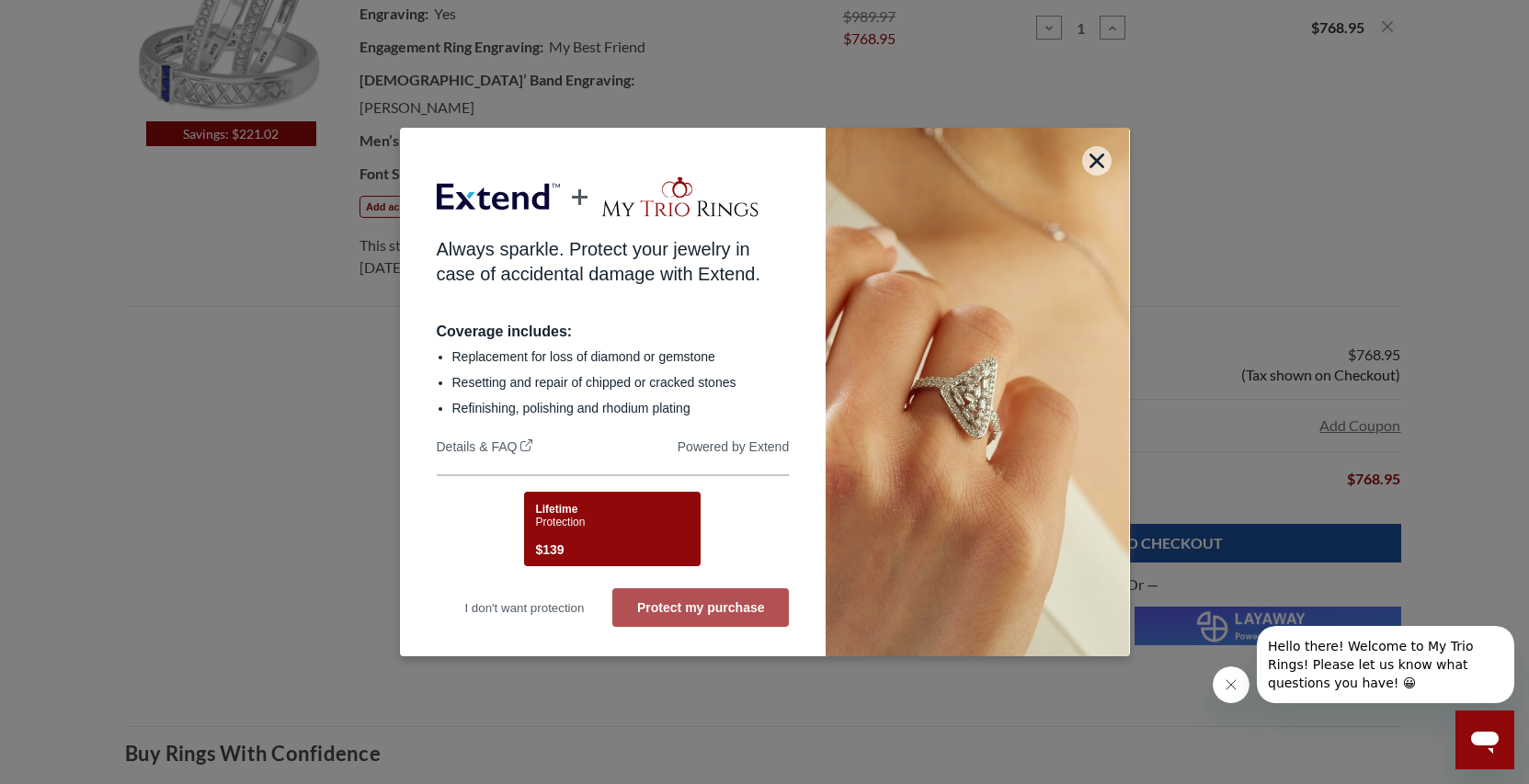
click at [696, 624] on div "Always sparkle. Protect your jewelry in case of accidental damage with Extend. …" at bounding box center [613, 392] width 427 height 529
click at [695, 618] on button "Protect my purchase" at bounding box center [700, 607] width 176 height 38
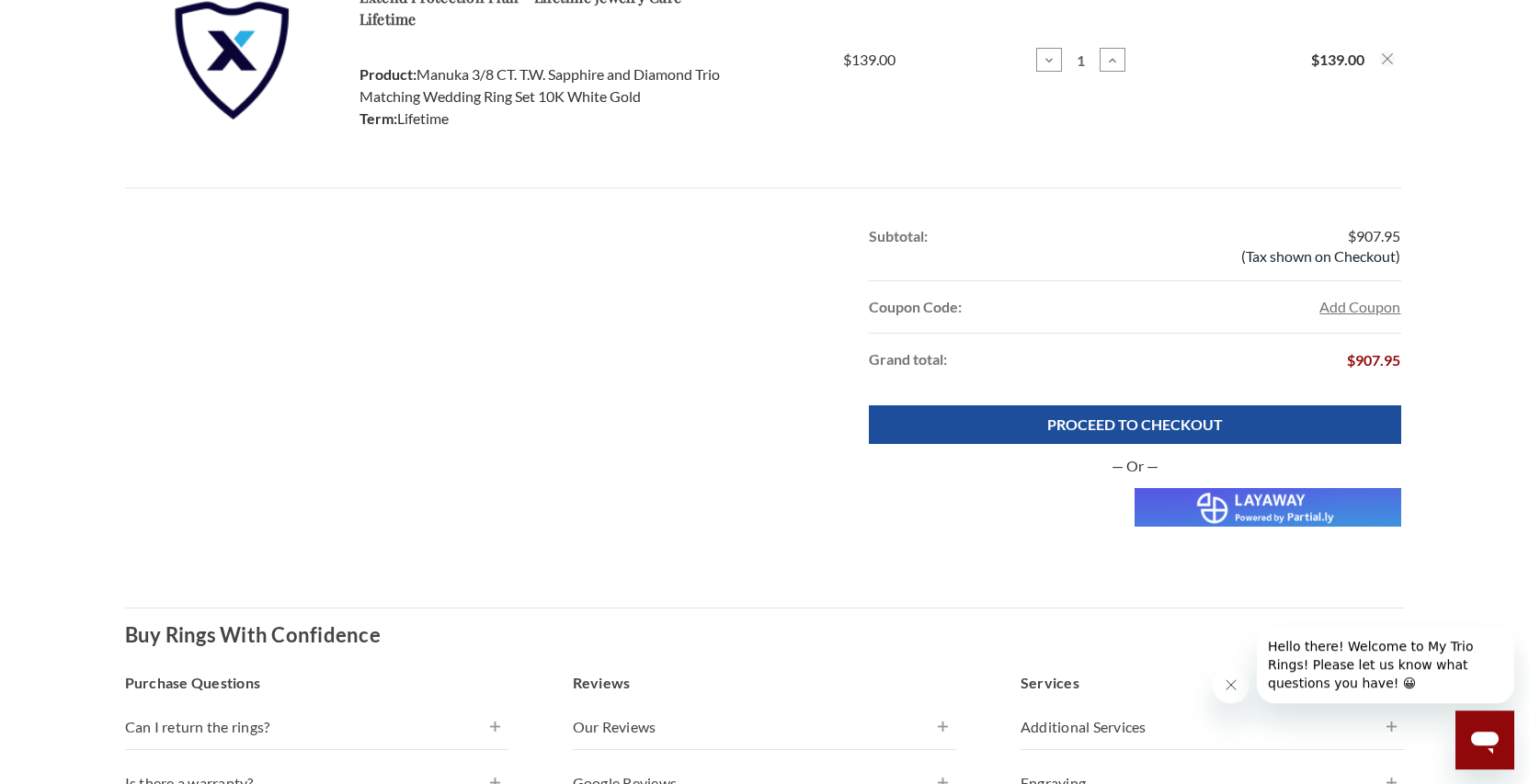
scroll to position [1126, 0]
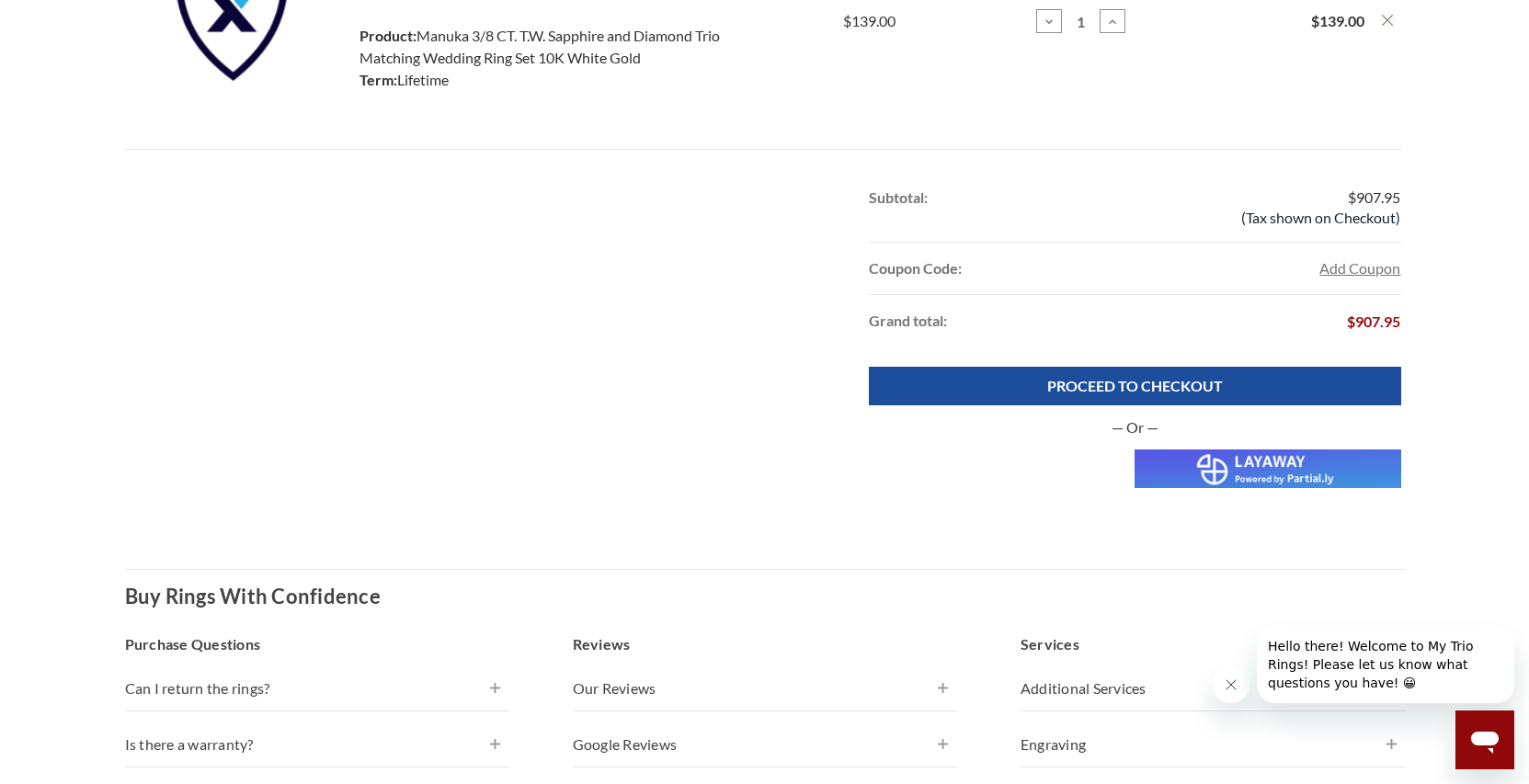
click at [1296, 450] on img at bounding box center [1268, 469] width 266 height 38
